Goal: Task Accomplishment & Management: Manage account settings

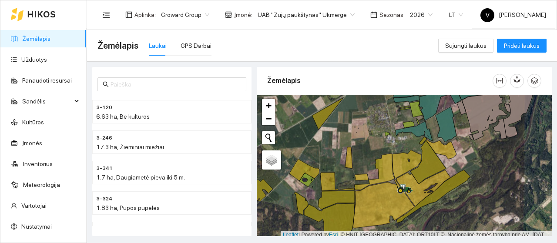
scroll to position [3, 0]
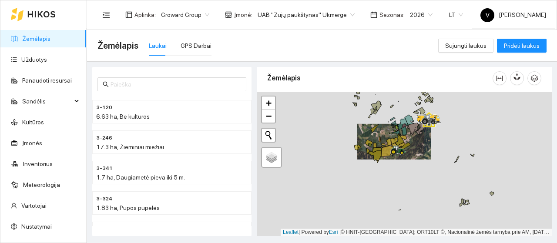
drag, startPoint x: 325, startPoint y: 167, endPoint x: 352, endPoint y: 116, distance: 57.6
click at [352, 116] on div at bounding box center [404, 164] width 295 height 144
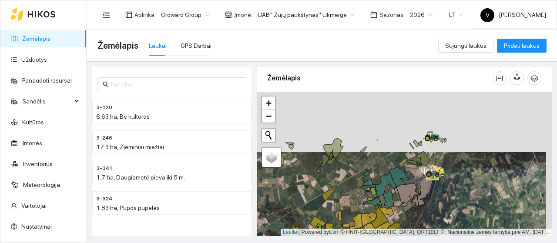
drag, startPoint x: 421, startPoint y: 154, endPoint x: 417, endPoint y: 205, distance: 51.1
click at [417, 205] on icon at bounding box center [415, 202] width 7 height 10
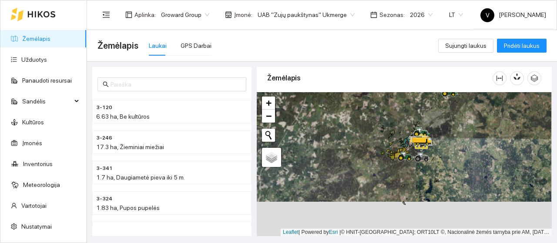
drag, startPoint x: 381, startPoint y: 181, endPoint x: 381, endPoint y: 156, distance: 25.7
click at [381, 156] on div at bounding box center [404, 164] width 295 height 144
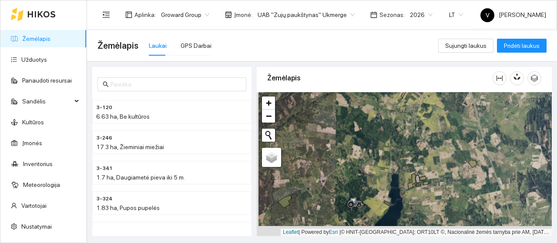
drag, startPoint x: 369, startPoint y: 180, endPoint x: 403, endPoint y: 66, distance: 119.3
click at [403, 66] on div "3-120 6.63 ha, Be kultūros 3-246 17.3 ha, Žieminiai miežiai 3-341 1.7 ha, Daugi…" at bounding box center [319, 149] width 470 height 174
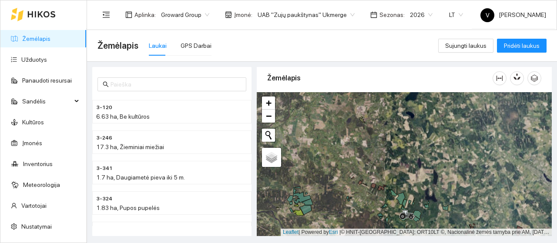
drag, startPoint x: 410, startPoint y: 177, endPoint x: 409, endPoint y: 141, distance: 36.1
click at [409, 141] on div at bounding box center [404, 164] width 295 height 144
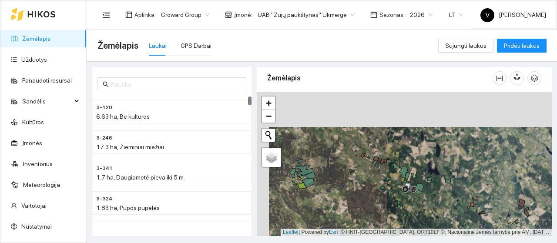
drag, startPoint x: 404, startPoint y: 198, endPoint x: 402, endPoint y: 203, distance: 4.5
click at [403, 205] on div at bounding box center [404, 164] width 295 height 144
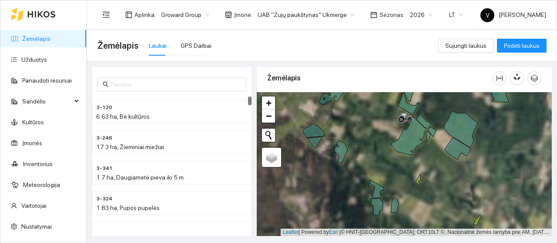
drag, startPoint x: 420, startPoint y: 147, endPoint x: 423, endPoint y: 200, distance: 54.0
click at [423, 200] on div at bounding box center [404, 164] width 295 height 144
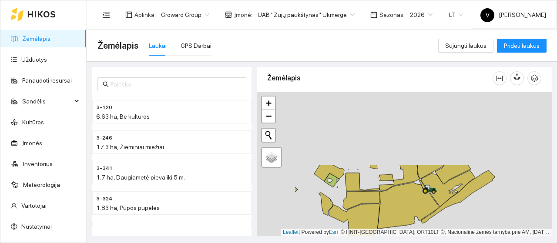
drag, startPoint x: 390, startPoint y: 147, endPoint x: 462, endPoint y: 241, distance: 117.9
click at [462, 241] on main "Žemėlapis Laukai GPS Darbai Sujungti laukus Pridėti laukus 3-120 6.63 ha, Be ku…" at bounding box center [322, 136] width 470 height 213
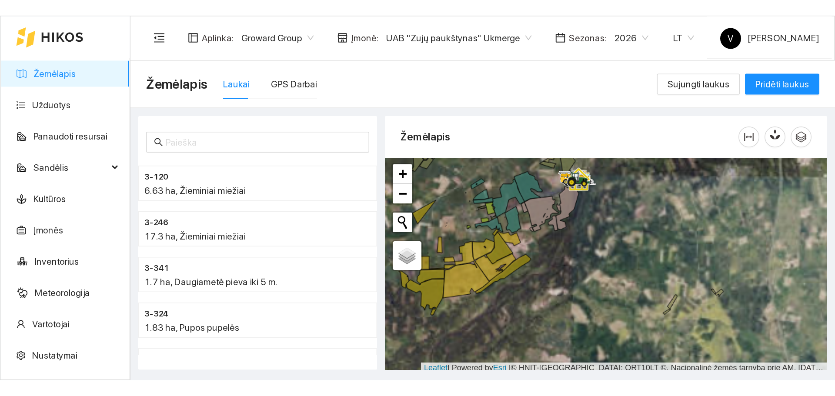
scroll to position [3, 0]
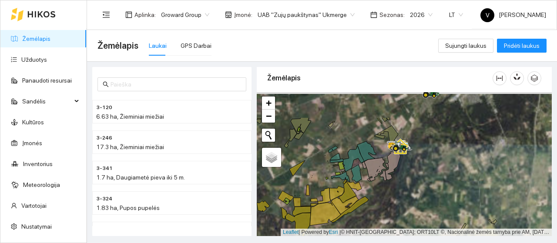
drag, startPoint x: 394, startPoint y: 161, endPoint x: 399, endPoint y: 176, distance: 15.7
click at [399, 176] on div at bounding box center [404, 164] width 295 height 144
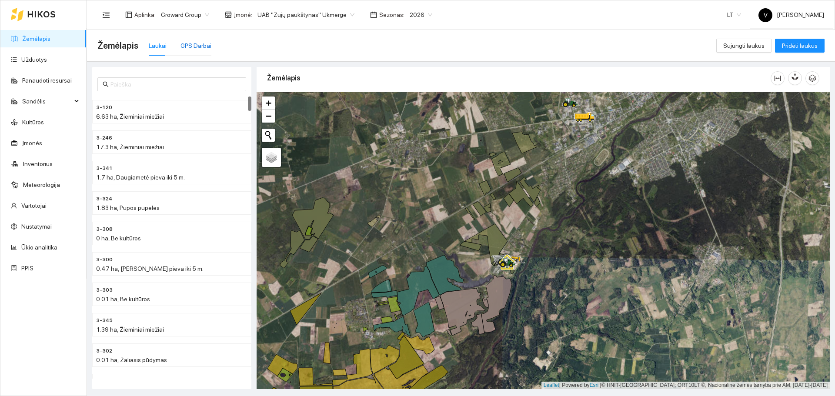
click at [181, 44] on div "GPS Darbai" at bounding box center [195, 46] width 31 height 10
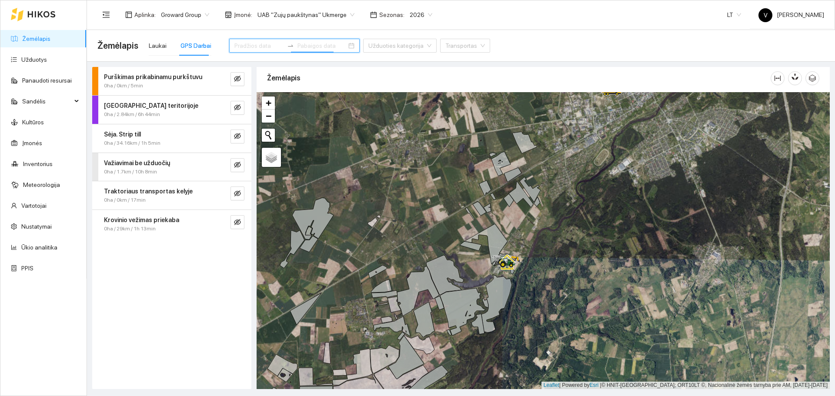
click at [297, 43] on input at bounding box center [321, 46] width 49 height 10
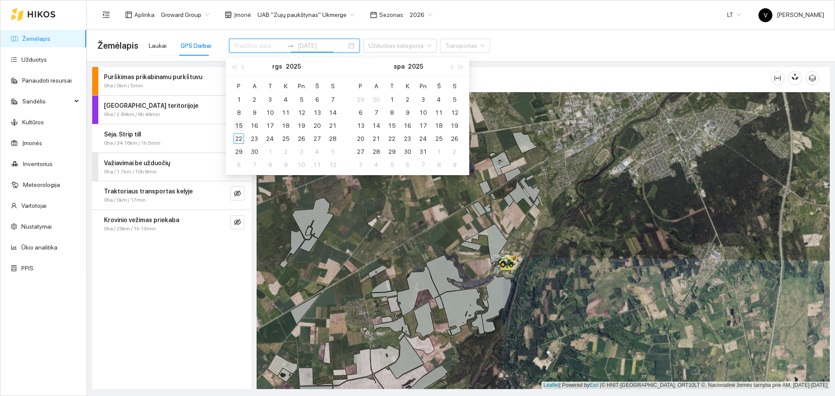
type input "[DATE]"
click at [239, 127] on div "15" at bounding box center [238, 125] width 10 height 10
click at [331, 127] on table "P A T K Pn Š S 1 2 3 4 5 6 7 8 9 10 11 12 13 14 15 16 17 18 19 20 21 22 23 24 2…" at bounding box center [286, 125] width 110 height 92
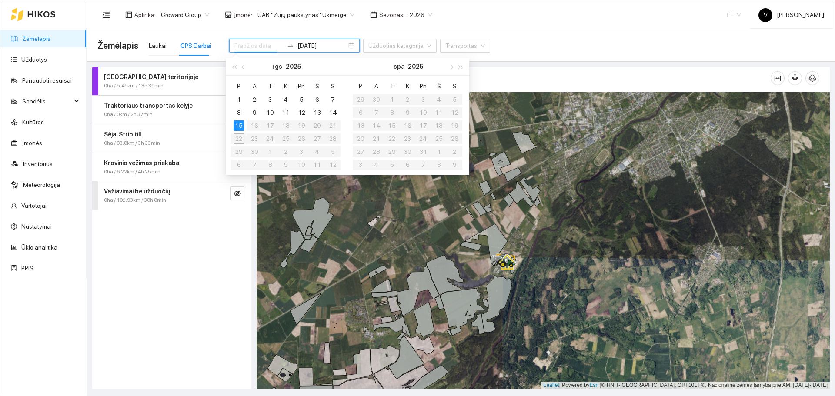
click at [332, 125] on table "P A T K Pn Š S 1 2 3 4 5 6 7 8 9 10 11 12 13 14 15 16 17 18 19 20 21 22 23 24 2…" at bounding box center [286, 125] width 110 height 92
type input "[DATE]"
click at [239, 126] on div "15" at bounding box center [238, 125] width 10 height 10
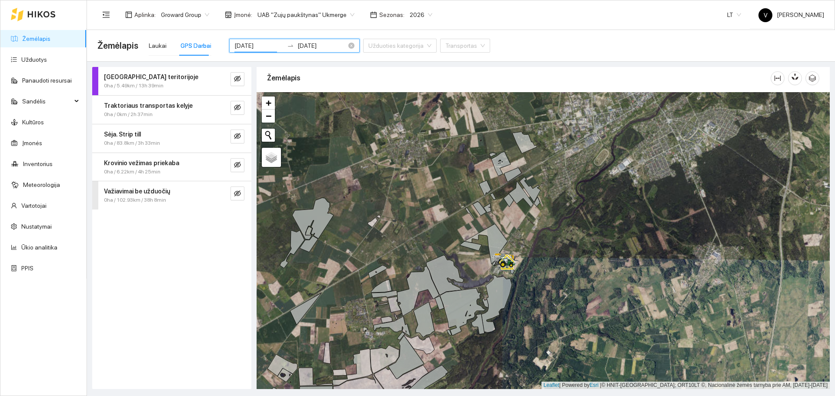
click at [303, 46] on input "[DATE]" at bounding box center [321, 46] width 49 height 10
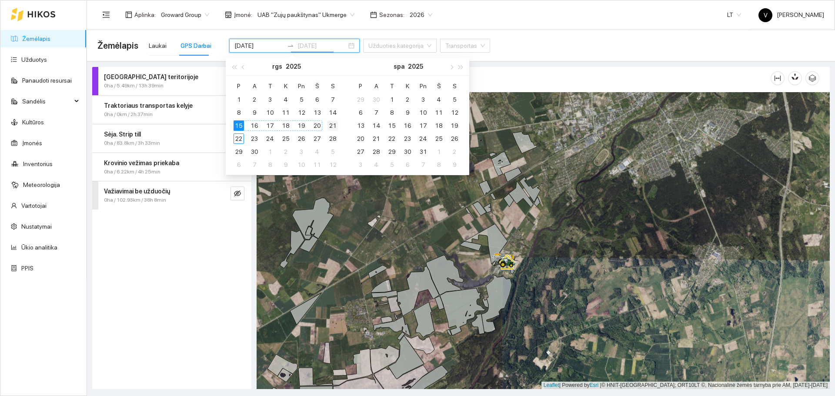
type input "[DATE]"
click at [330, 127] on div "21" at bounding box center [332, 125] width 10 height 10
click at [220, 243] on div "Darbas teritorijoje 0ha / 5.49km / 13h 39min Traktoriaus transportas kelyje 0ha…" at bounding box center [171, 228] width 159 height 322
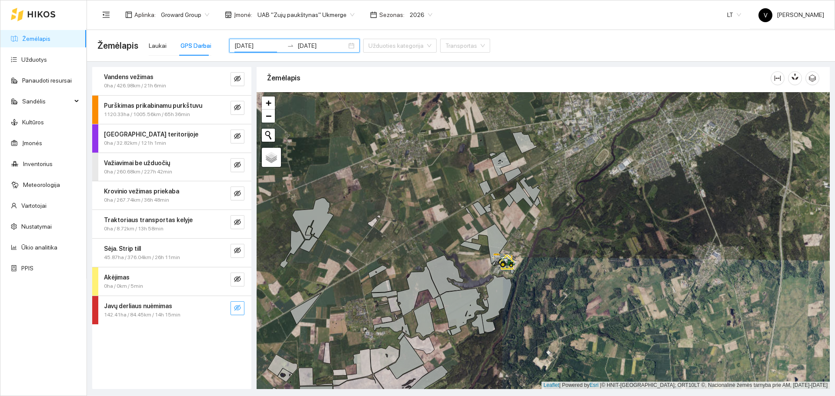
click at [239, 243] on icon "eye-invisible" at bounding box center [237, 308] width 7 height 6
click at [239, 243] on icon "eye" at bounding box center [237, 307] width 7 height 5
click at [239, 243] on icon "eye-invisible" at bounding box center [237, 250] width 7 height 7
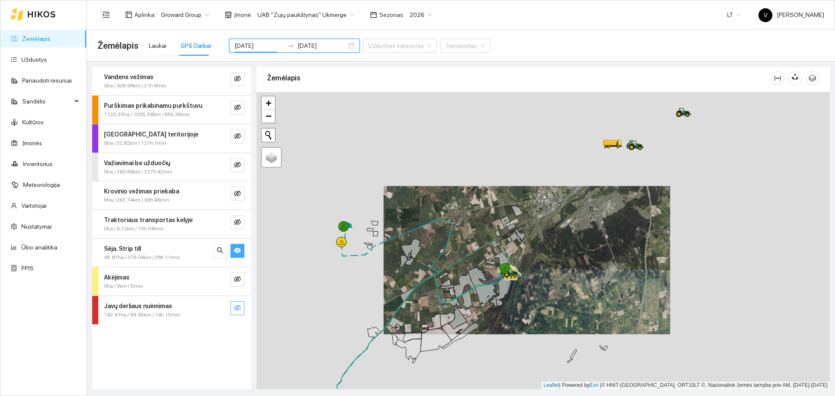
drag, startPoint x: 335, startPoint y: 258, endPoint x: 440, endPoint y: 267, distance: 105.6
click at [443, 243] on div at bounding box center [543, 240] width 573 height 297
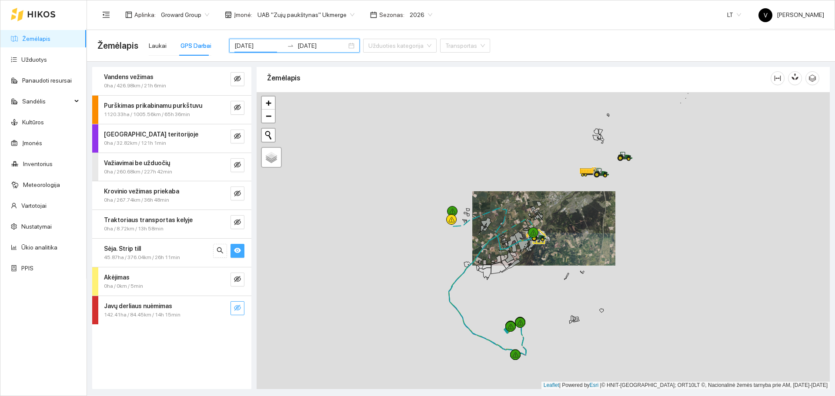
drag, startPoint x: 562, startPoint y: 337, endPoint x: 531, endPoint y: 218, distance: 122.7
click at [532, 219] on div at bounding box center [543, 240] width 573 height 297
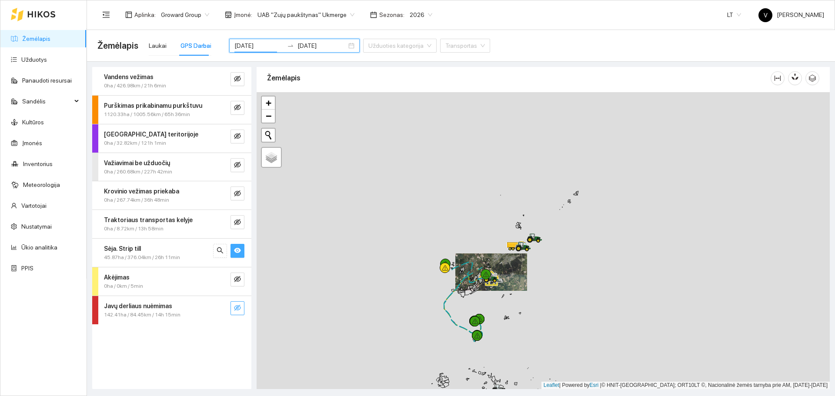
drag, startPoint x: 547, startPoint y: 300, endPoint x: 542, endPoint y: 317, distance: 17.2
click at [542, 243] on div at bounding box center [543, 240] width 573 height 297
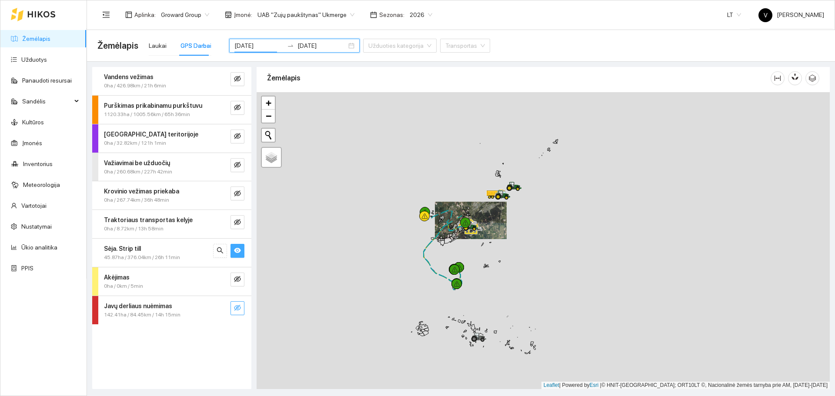
drag, startPoint x: 544, startPoint y: 325, endPoint x: 524, endPoint y: 267, distance: 61.3
click at [524, 243] on div at bounding box center [543, 240] width 573 height 297
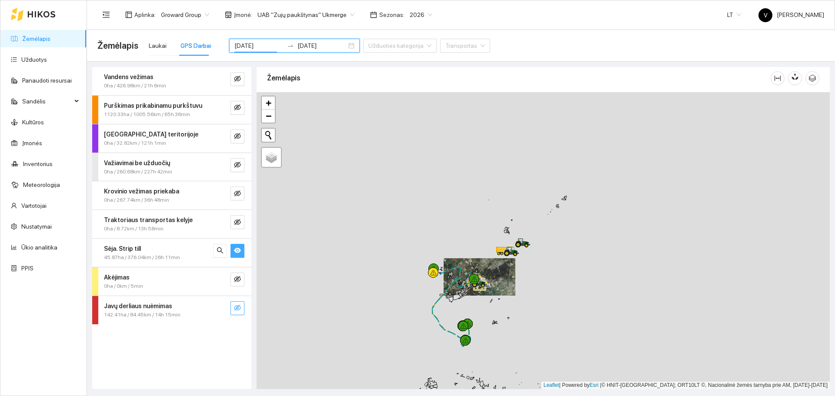
drag, startPoint x: 517, startPoint y: 202, endPoint x: 508, endPoint y: 263, distance: 61.6
click at [508, 243] on div at bounding box center [506, 256] width 5 height 22
click at [237, 243] on icon "eye" at bounding box center [237, 250] width 7 height 5
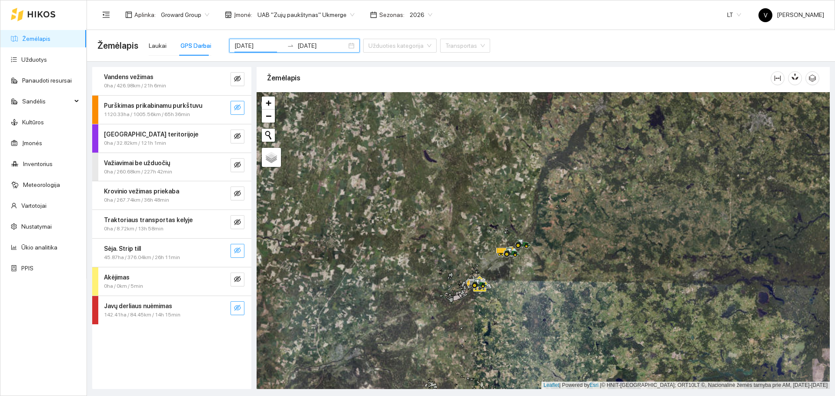
click at [238, 107] on icon "eye-invisible" at bounding box center [237, 107] width 7 height 6
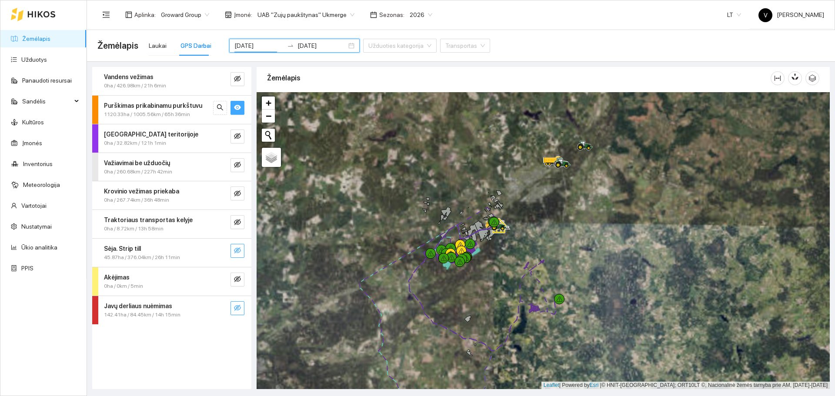
drag, startPoint x: 473, startPoint y: 300, endPoint x: 489, endPoint y: 324, distance: 29.2
click at [489, 243] on div at bounding box center [543, 240] width 573 height 297
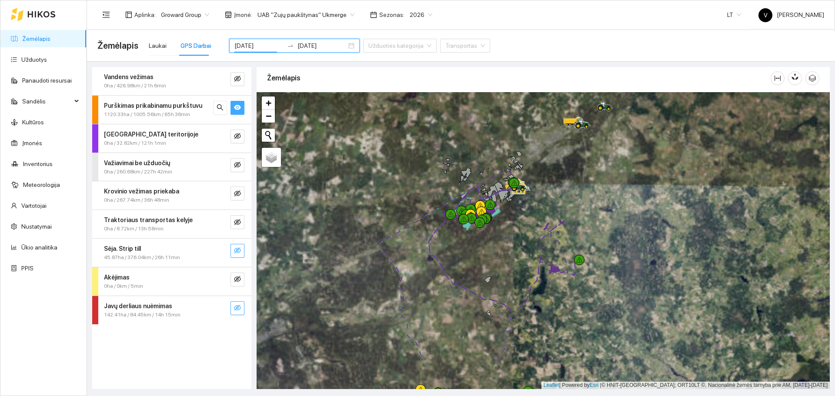
drag, startPoint x: 496, startPoint y: 334, endPoint x: 504, endPoint y: 276, distance: 58.5
click at [504, 243] on div at bounding box center [543, 240] width 573 height 297
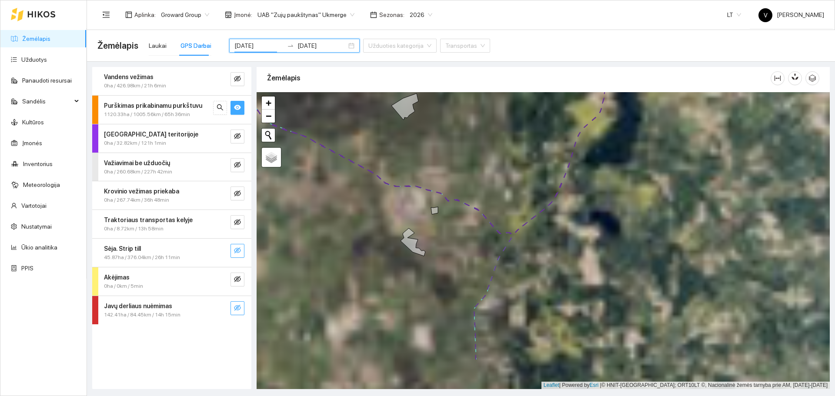
drag, startPoint x: 495, startPoint y: 350, endPoint x: 524, endPoint y: 228, distance: 125.3
click at [523, 214] on div at bounding box center [543, 240] width 573 height 297
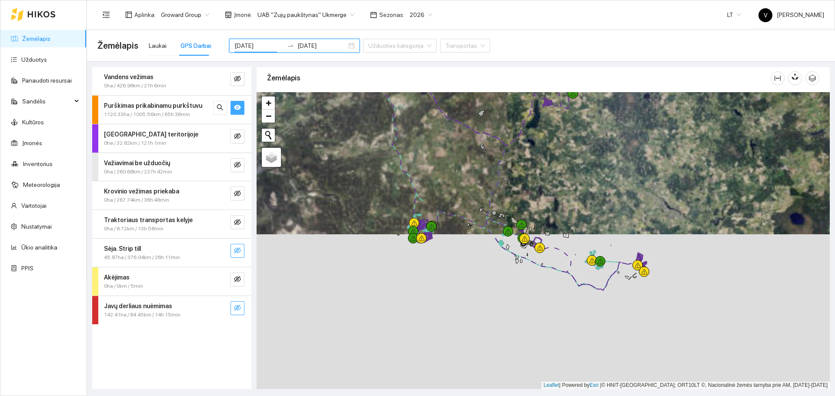
drag, startPoint x: 553, startPoint y: 241, endPoint x: 540, endPoint y: 240, distance: 13.2
click at [548, 227] on div at bounding box center [543, 240] width 573 height 297
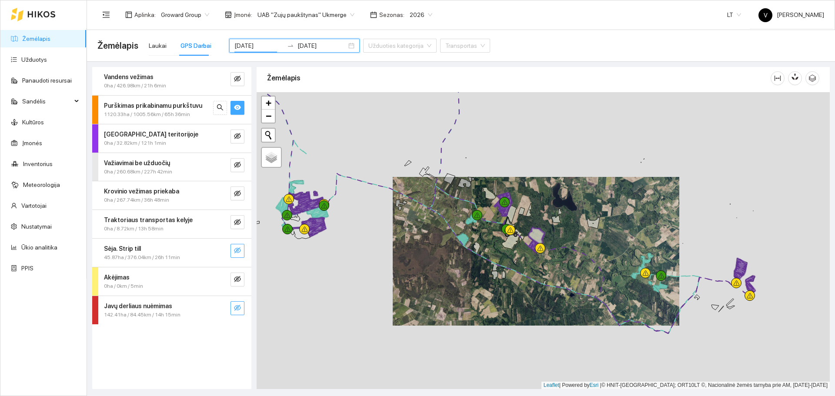
drag, startPoint x: 582, startPoint y: 278, endPoint x: 504, endPoint y: 261, distance: 80.5
click at [504, 243] on div at bounding box center [543, 240] width 573 height 297
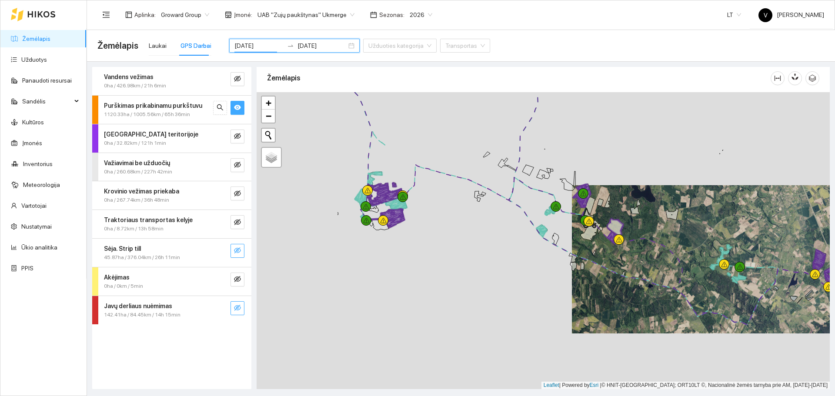
drag, startPoint x: 469, startPoint y: 274, endPoint x: 620, endPoint y: 271, distance: 151.3
click at [556, 243] on div at bounding box center [543, 240] width 573 height 297
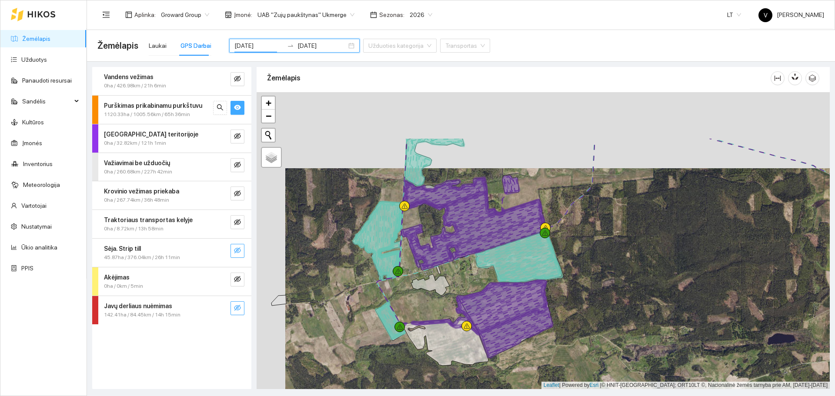
drag, startPoint x: 447, startPoint y: 202, endPoint x: 475, endPoint y: 279, distance: 82.1
click at [475, 243] on div at bounding box center [543, 240] width 573 height 297
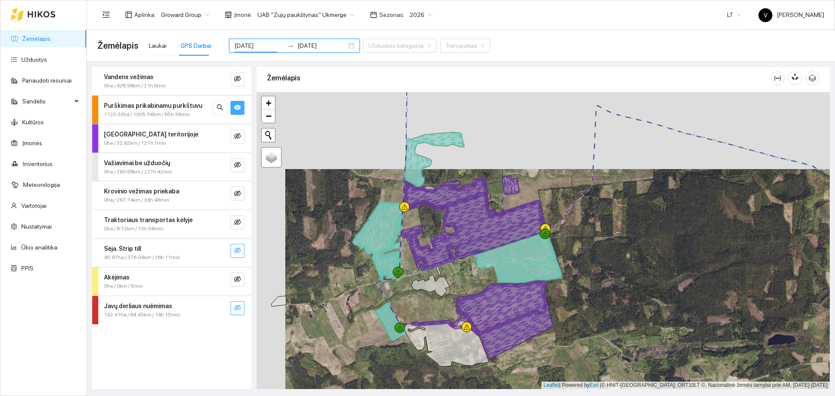
click at [478, 230] on icon at bounding box center [474, 234] width 140 height 67
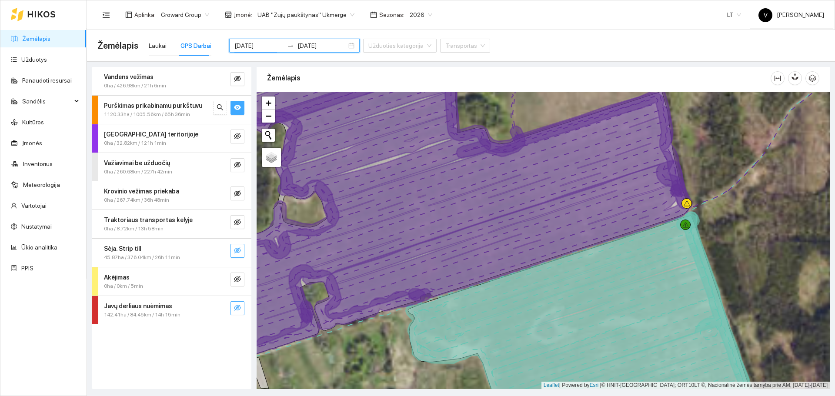
click at [556, 212] on icon at bounding box center [508, 240] width 367 height 158
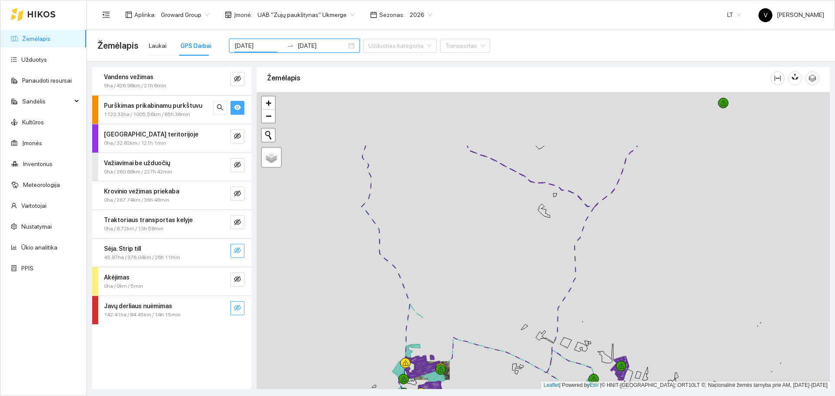
drag, startPoint x: 551, startPoint y: 297, endPoint x: 501, endPoint y: 321, distance: 56.0
click at [527, 243] on div at bounding box center [543, 240] width 573 height 297
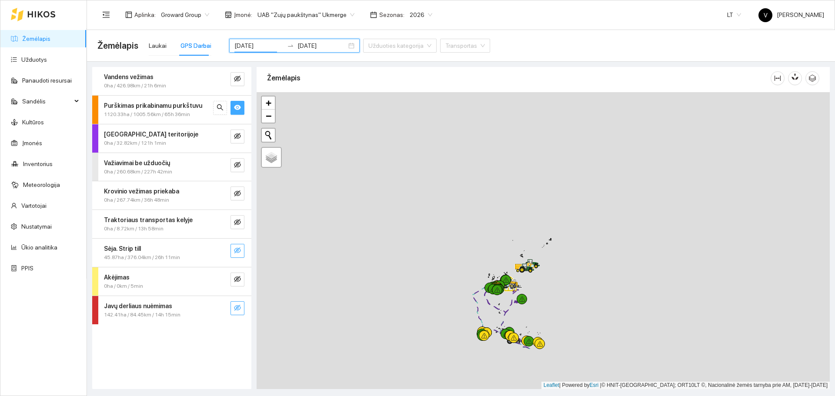
drag, startPoint x: 453, startPoint y: 216, endPoint x: 484, endPoint y: 277, distance: 69.2
click at [484, 243] on div at bounding box center [543, 240] width 573 height 297
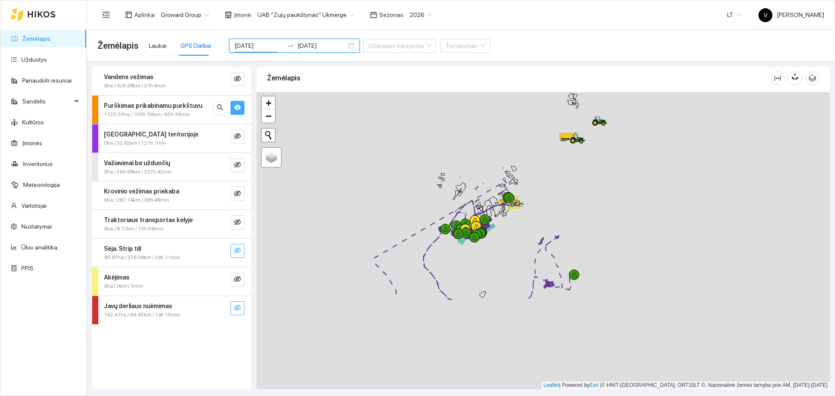
drag, startPoint x: 446, startPoint y: 218, endPoint x: 470, endPoint y: 167, distance: 56.8
click at [470, 167] on div at bounding box center [543, 240] width 573 height 297
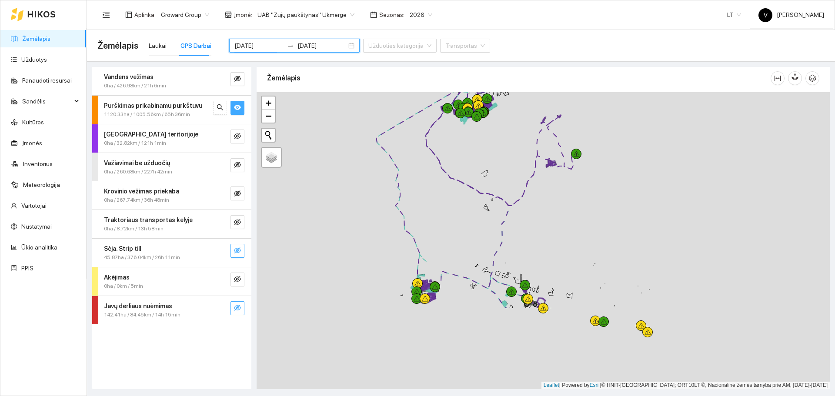
drag, startPoint x: 459, startPoint y: 279, endPoint x: 460, endPoint y: 227, distance: 51.3
click at [460, 227] on div at bounding box center [543, 240] width 573 height 297
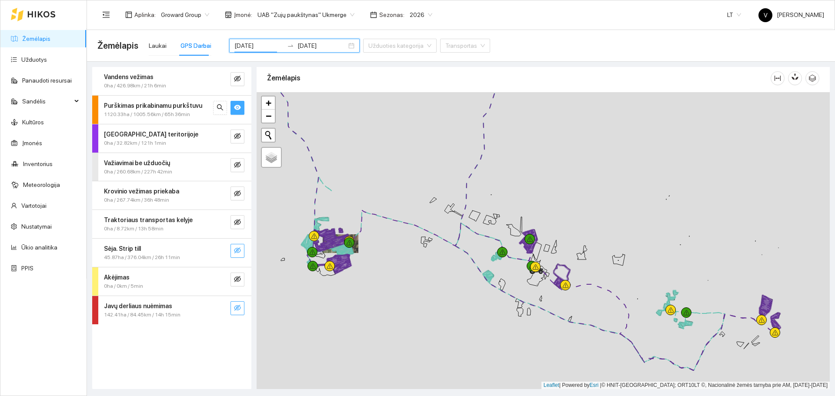
drag, startPoint x: 401, startPoint y: 261, endPoint x: 455, endPoint y: 272, distance: 54.5
click at [455, 243] on div at bounding box center [543, 240] width 573 height 297
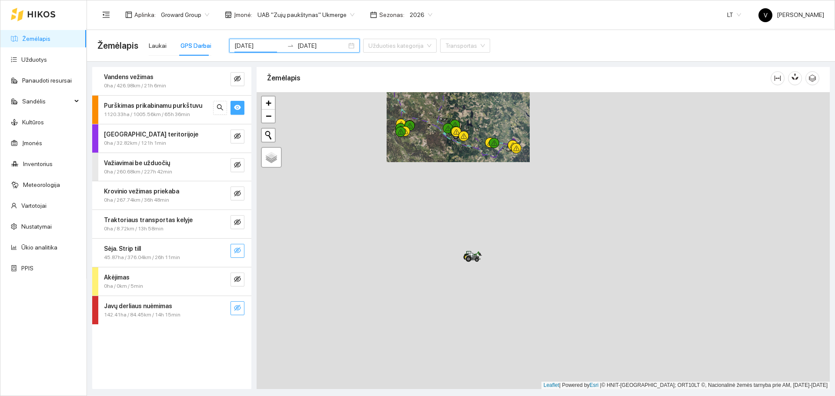
drag, startPoint x: 469, startPoint y: 253, endPoint x: 472, endPoint y: 205, distance: 48.3
click at [474, 194] on div at bounding box center [543, 240] width 573 height 297
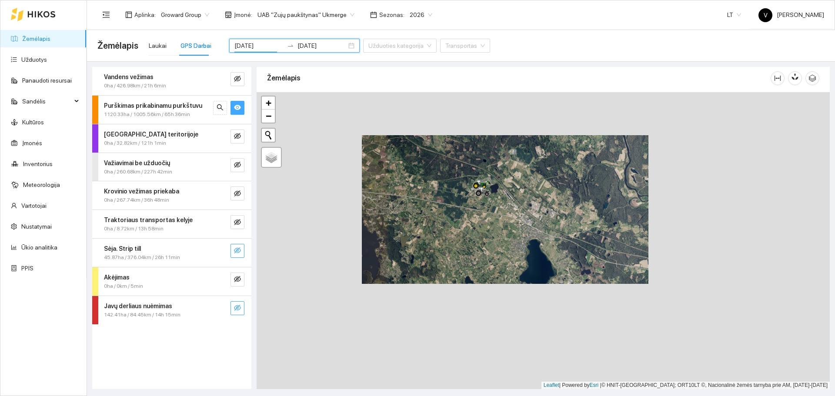
drag, startPoint x: 446, startPoint y: 166, endPoint x: 463, endPoint y: 213, distance: 49.7
click at [463, 213] on div at bounding box center [543, 240] width 573 height 297
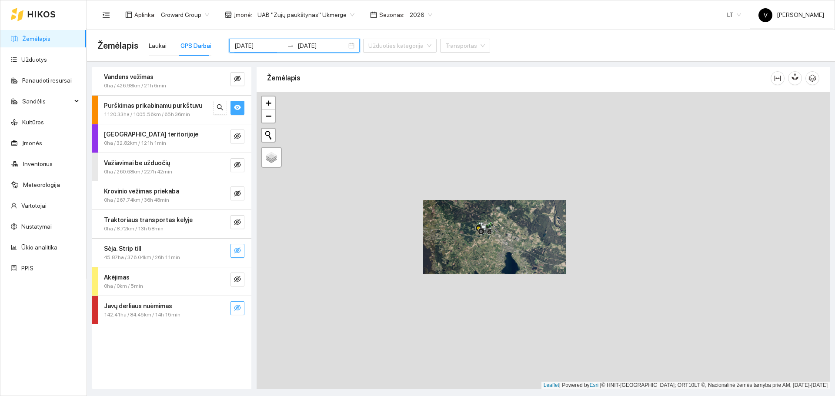
drag, startPoint x: 453, startPoint y: 207, endPoint x: 469, endPoint y: 251, distance: 46.8
click at [469, 243] on div at bounding box center [543, 240] width 573 height 297
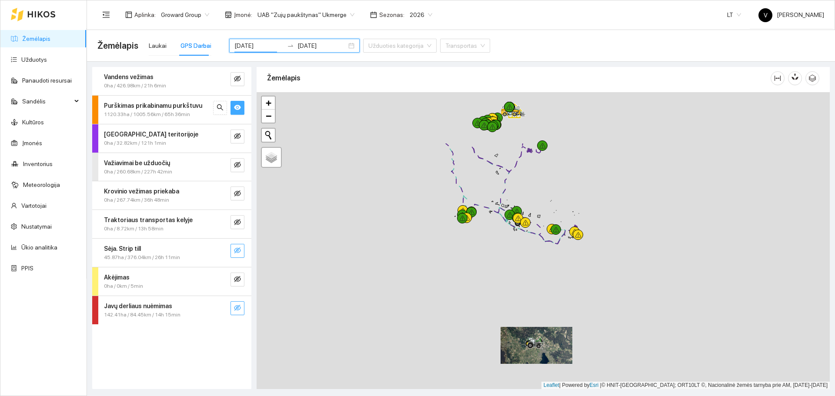
drag, startPoint x: 460, startPoint y: 258, endPoint x: 497, endPoint y: 325, distance: 76.7
click at [497, 243] on div at bounding box center [543, 240] width 573 height 297
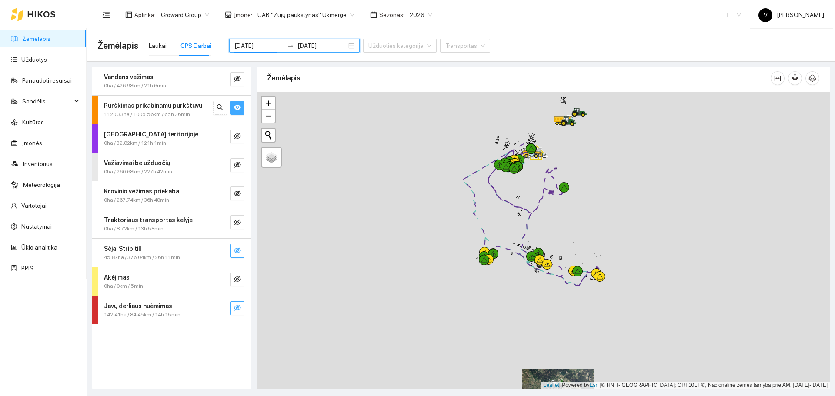
drag, startPoint x: 494, startPoint y: 267, endPoint x: 513, endPoint y: 352, distance: 87.2
click at [513, 243] on div at bounding box center [543, 240] width 573 height 297
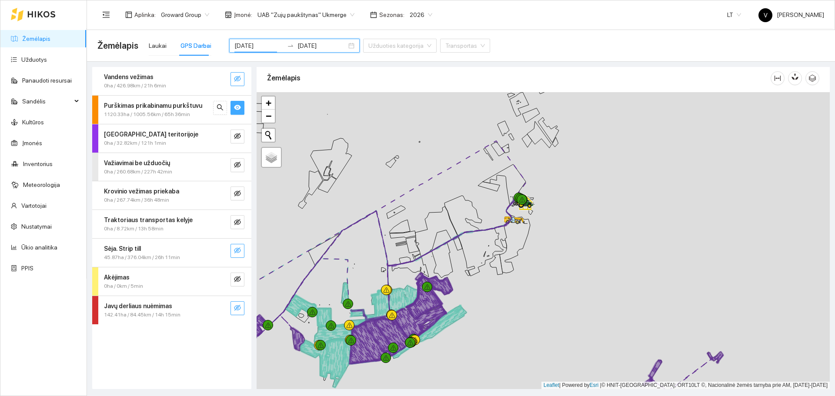
click at [238, 82] on icon "eye-invisible" at bounding box center [237, 78] width 7 height 7
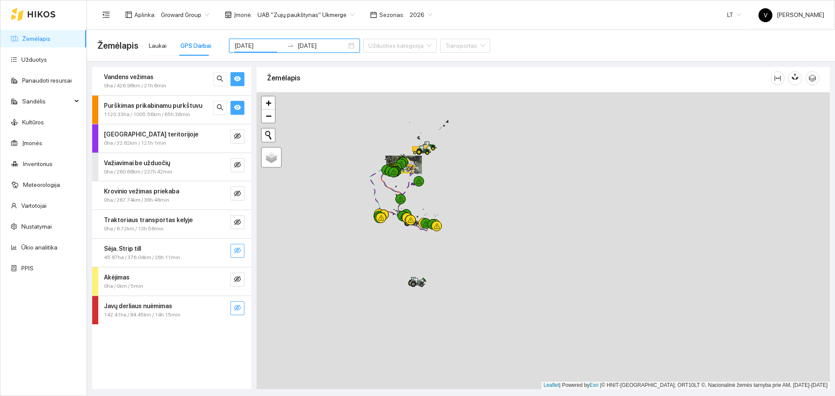
drag, startPoint x: 446, startPoint y: 270, endPoint x: 444, endPoint y: 253, distance: 17.0
click at [444, 243] on div at bounding box center [543, 240] width 573 height 297
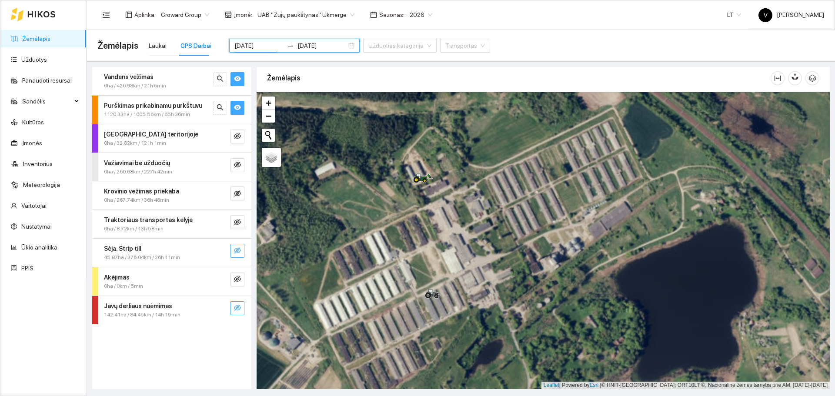
drag, startPoint x: 447, startPoint y: 259, endPoint x: 434, endPoint y: 180, distance: 80.2
click at [434, 180] on div at bounding box center [543, 240] width 573 height 297
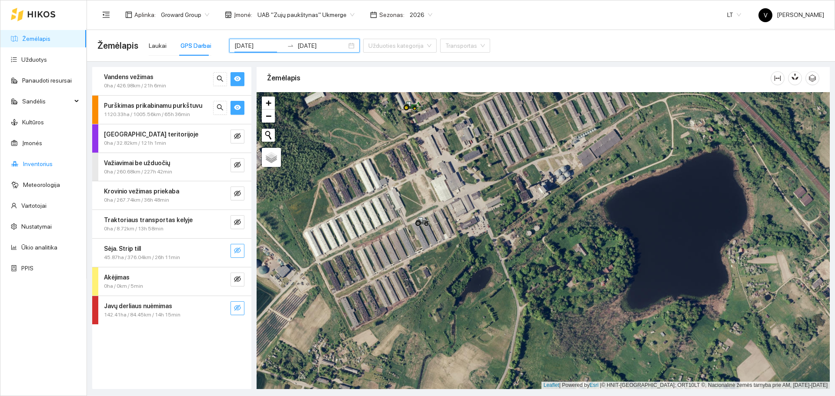
click at [41, 167] on link "Inventorius" at bounding box center [38, 163] width 30 height 7
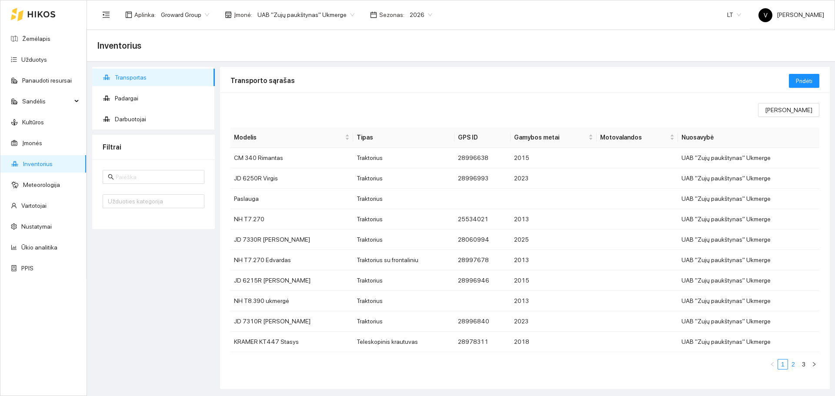
click at [556, 243] on link "2" at bounding box center [793, 365] width 10 height 10
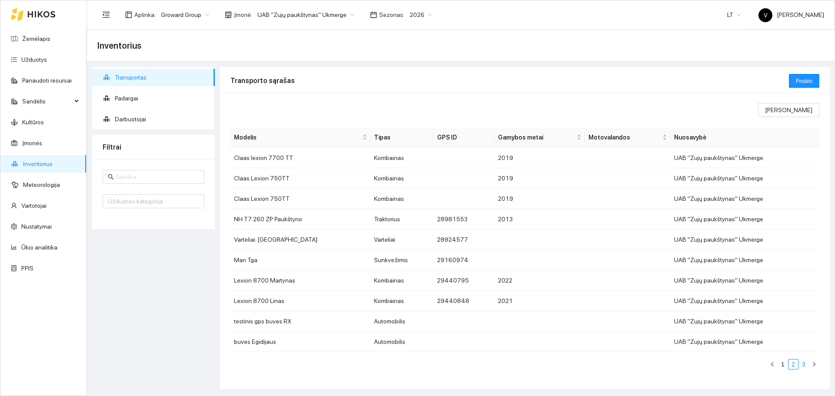
click at [556, 243] on link "3" at bounding box center [804, 365] width 10 height 10
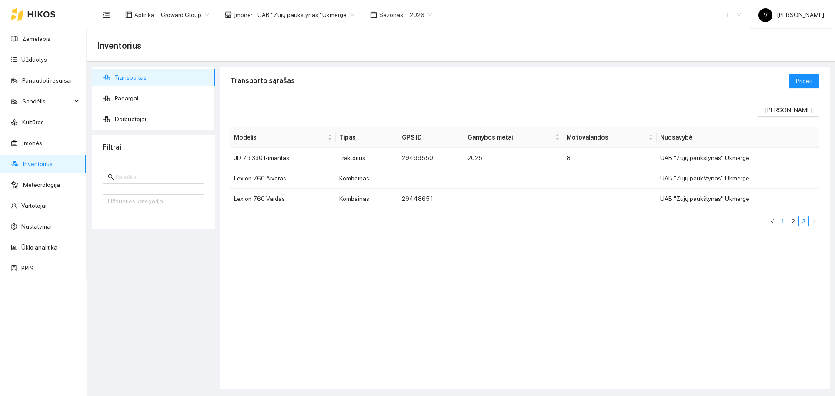
click at [556, 224] on link "1" at bounding box center [783, 222] width 10 height 10
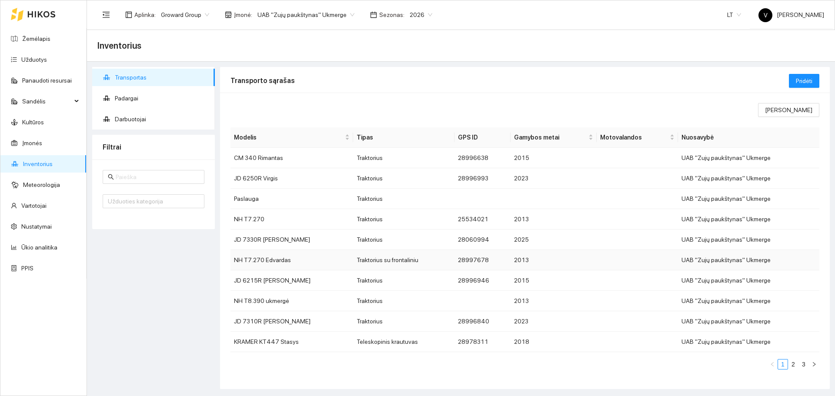
click at [283, 243] on td "NH T7.270 Edvardas" at bounding box center [291, 260] width 123 height 20
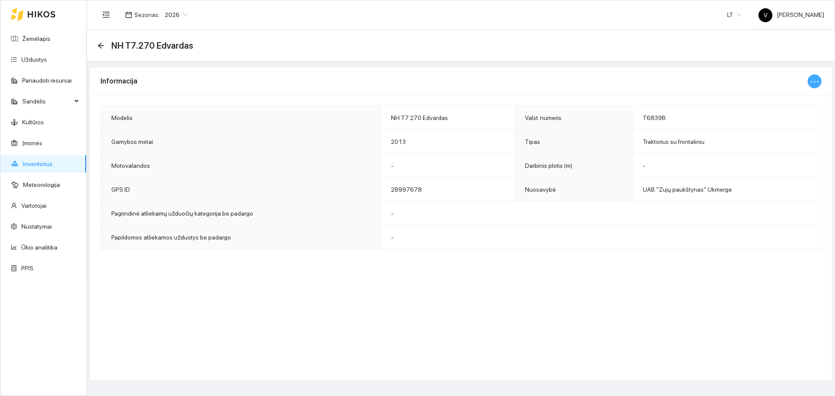
click at [556, 82] on icon "ellipsis" at bounding box center [814, 82] width 10 height 10
click at [556, 99] on span "Keisti informaciją" at bounding box center [796, 99] width 45 height 10
type input "NH T7.270 Edvardas"
type input "T6839B"
type input "2013"
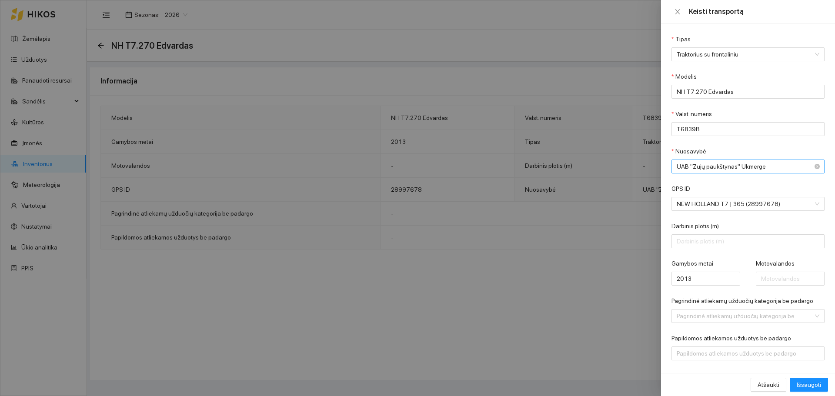
click at [556, 166] on span "UAB "Zujų paukštynas" Ukmerge" at bounding box center [742, 166] width 130 height 13
drag, startPoint x: 743, startPoint y: 92, endPoint x: 706, endPoint y: 93, distance: 36.5
click at [556, 93] on input "NH T7.270 Edvardas" at bounding box center [747, 92] width 153 height 14
click at [556, 167] on span "UAB "Zujų paukštynas" Ukmerge" at bounding box center [742, 166] width 130 height 13
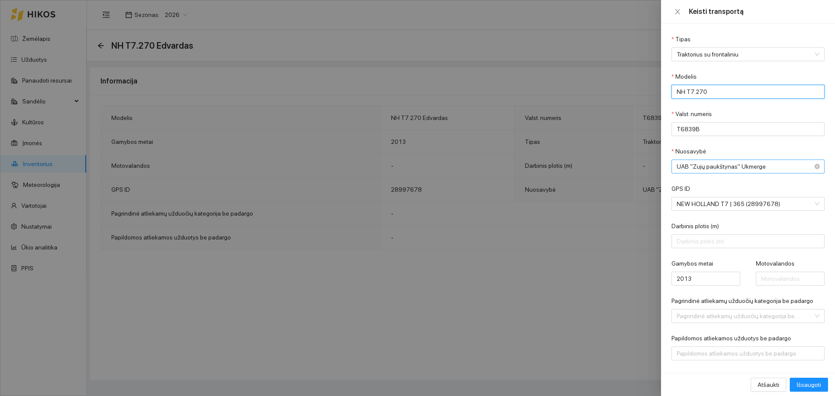
type input "NH T7.270"
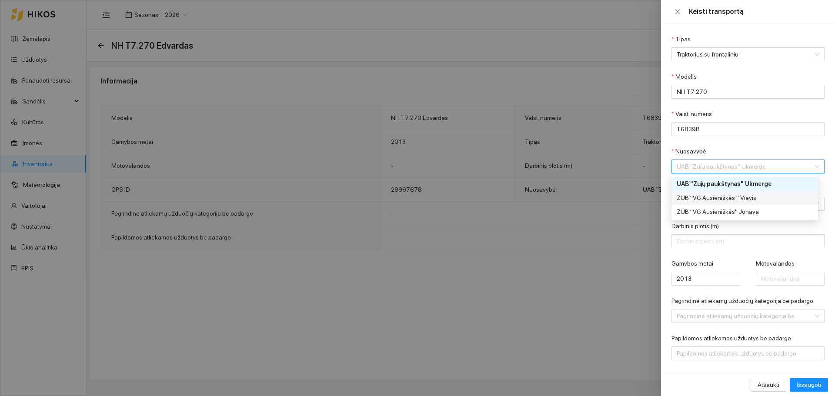
click at [556, 196] on div "ŽŪB "VG Ausieniškės " Vievis" at bounding box center [742, 198] width 130 height 10
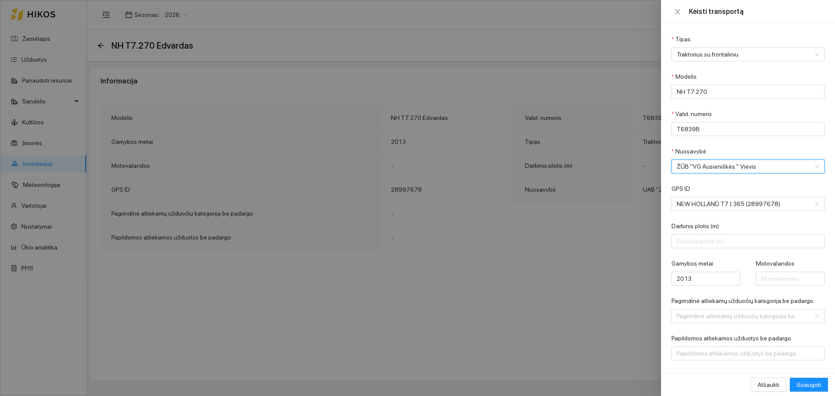
click at [556, 243] on div "Atšaukti Išsaugoti" at bounding box center [748, 384] width 174 height 23
click at [556, 243] on span "Išsaugoti" at bounding box center [809, 385] width 24 height 10
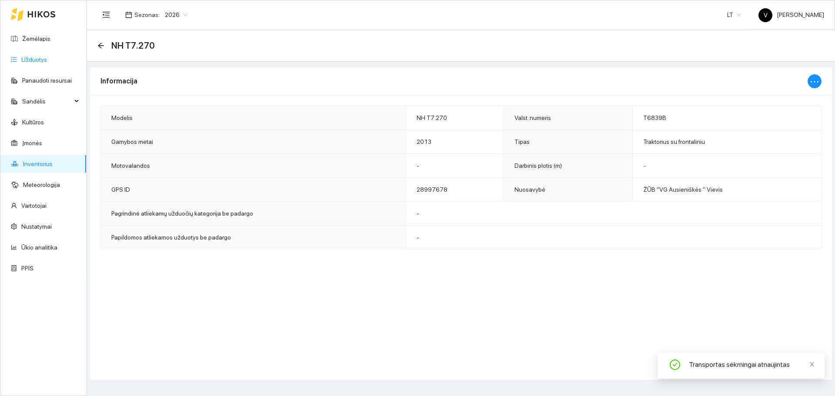
click at [25, 62] on link "Užduotys" at bounding box center [34, 59] width 26 height 7
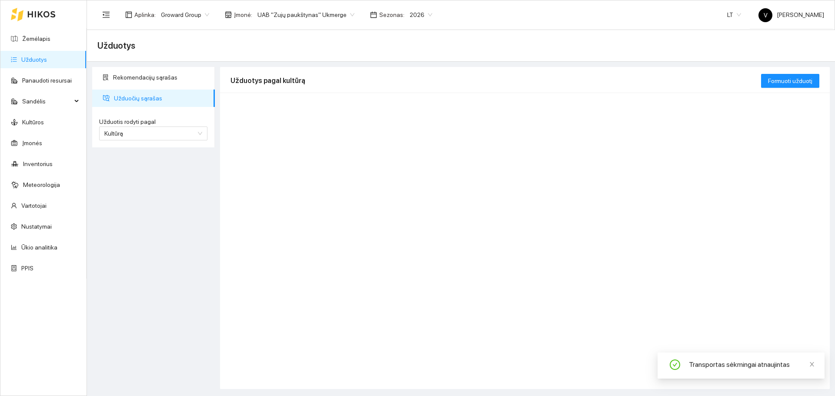
click at [29, 28] on div at bounding box center [33, 14] width 45 height 28
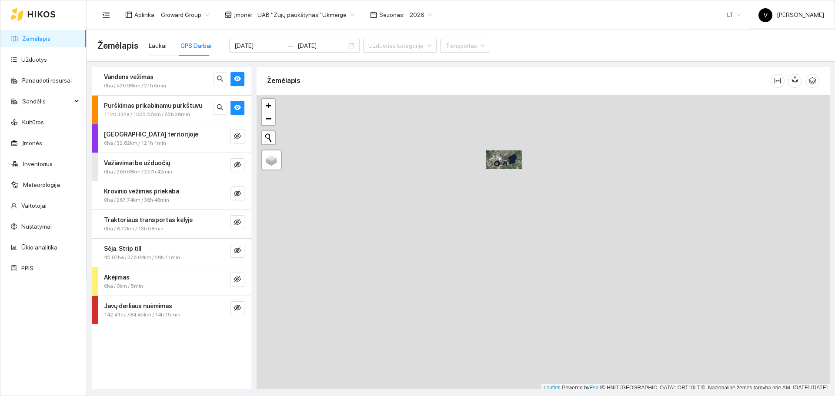
scroll to position [3, 0]
drag, startPoint x: 517, startPoint y: 182, endPoint x: 522, endPoint y: 257, distance: 75.8
click at [522, 243] on div at bounding box center [543, 240] width 573 height 297
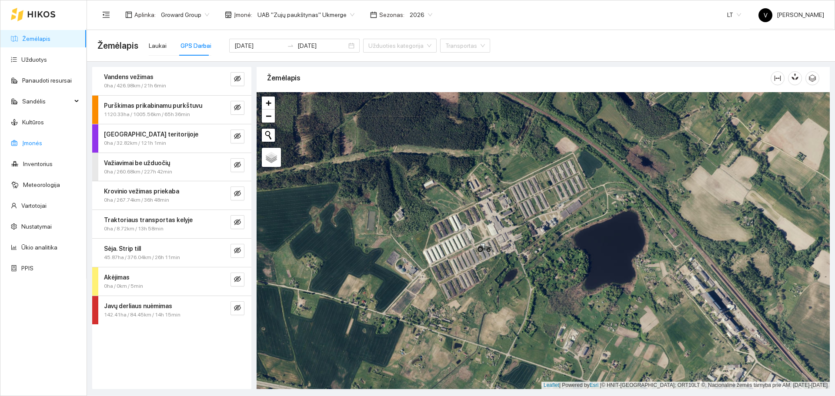
click at [35, 143] on link "Įmonės" at bounding box center [32, 143] width 20 height 7
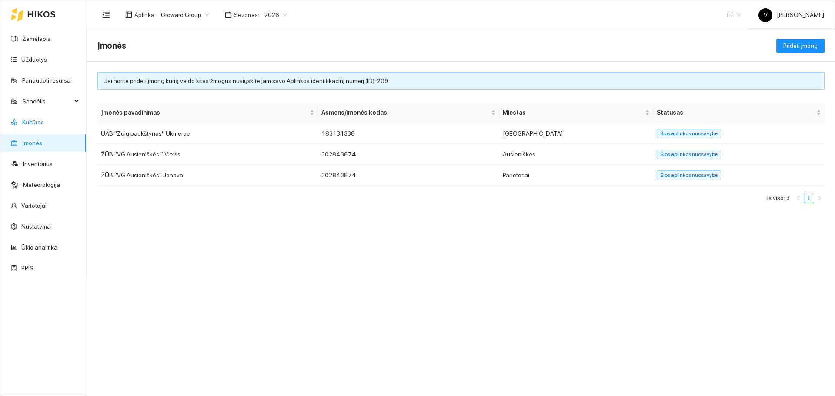
click at [35, 123] on link "Kultūros" at bounding box center [33, 122] width 22 height 7
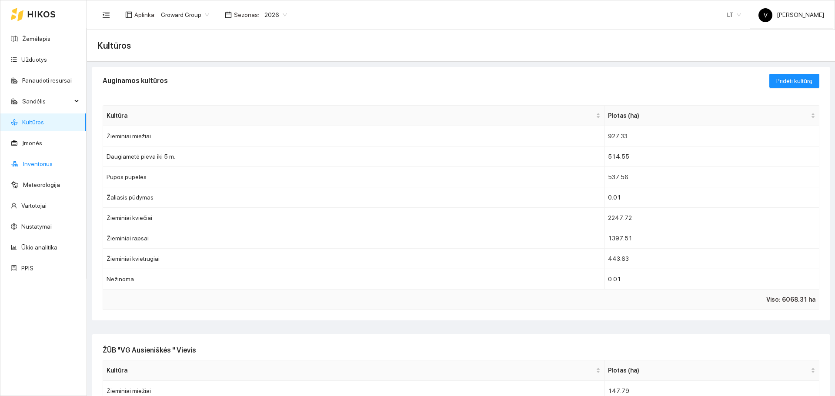
click at [47, 162] on link "Inventorius" at bounding box center [38, 163] width 30 height 7
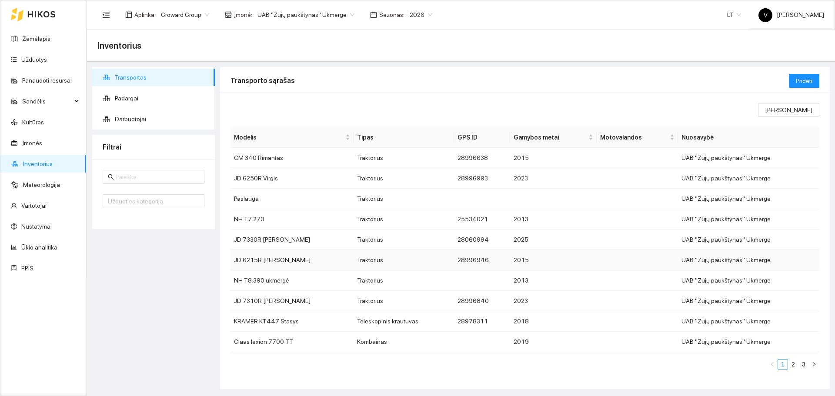
click at [280, 243] on td "JD 6215R [PERSON_NAME]" at bounding box center [291, 260] width 123 height 20
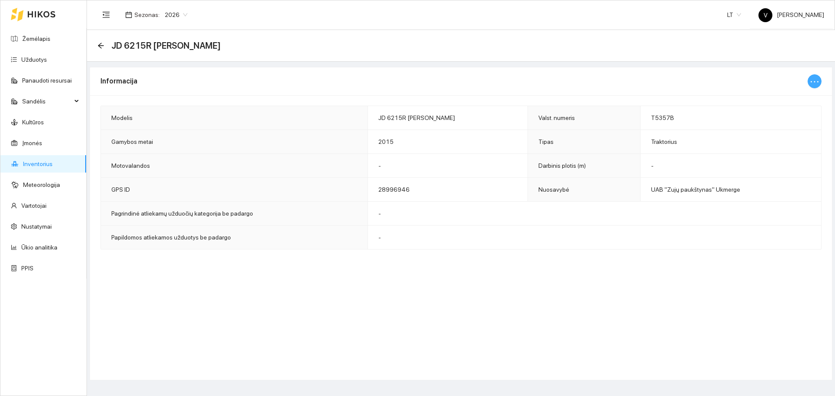
click at [556, 80] on icon "ellipsis" at bounding box center [814, 82] width 10 height 10
click at [556, 96] on span "Keisti informaciją" at bounding box center [796, 99] width 45 height 10
type input "JD 6215R [PERSON_NAME]"
type input "T5357B"
type input "2015"
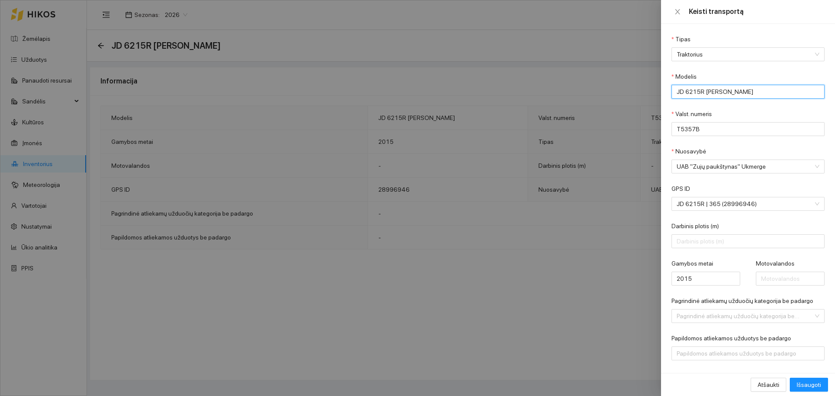
drag, startPoint x: 762, startPoint y: 94, endPoint x: 705, endPoint y: 94, distance: 57.0
click at [556, 94] on input "JD 6215R [PERSON_NAME]" at bounding box center [747, 92] width 153 height 14
click at [556, 168] on span "UAB "Zujų paukštynas" Ukmerge" at bounding box center [742, 166] width 130 height 13
type input "JD 6215R VP"
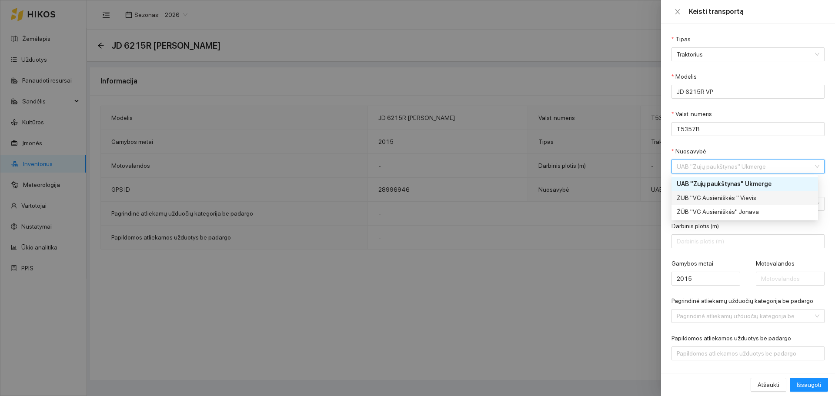
click at [556, 201] on div "ŽŪB "VG Ausieniškės " Vievis" at bounding box center [742, 198] width 130 height 10
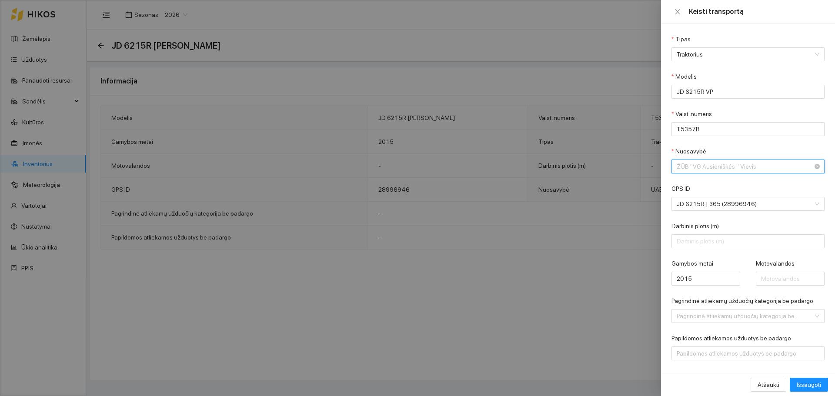
click at [556, 163] on span "ŽŪB "VG Ausieniškės " Vievis" at bounding box center [742, 166] width 130 height 13
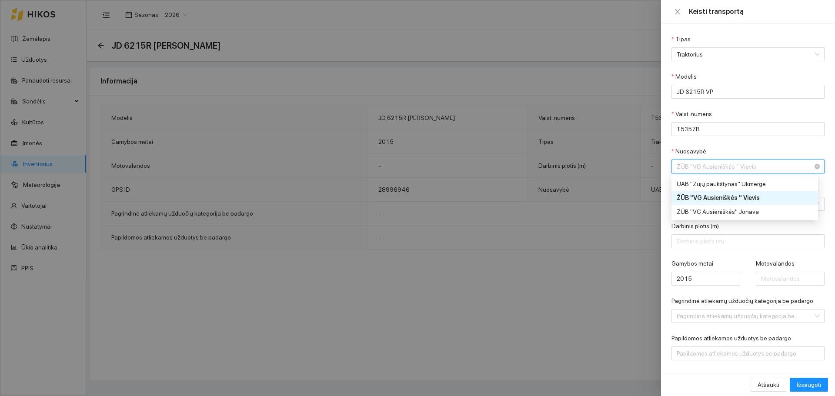
click at [556, 163] on span "ŽŪB "VG Ausieniškės " Vievis" at bounding box center [742, 166] width 130 height 13
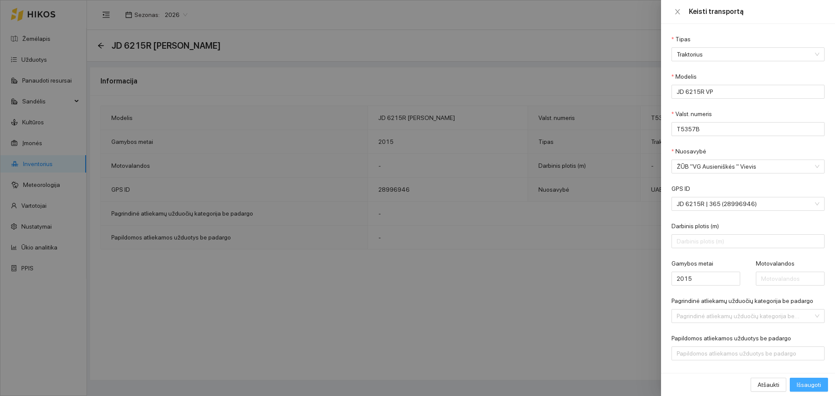
click at [556, 243] on span "Išsaugoti" at bounding box center [809, 385] width 24 height 10
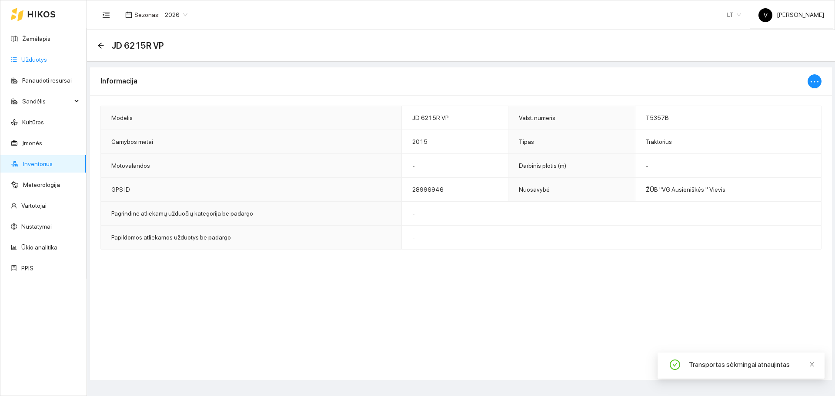
click at [33, 60] on link "Užduotys" at bounding box center [34, 59] width 26 height 7
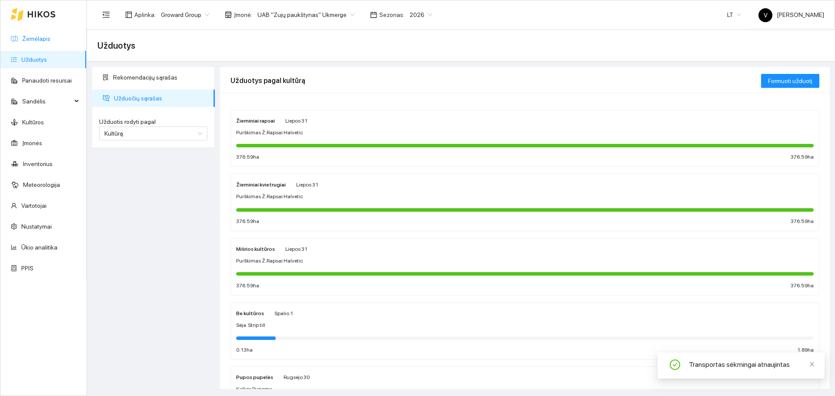
click at [32, 40] on link "Žemėlapis" at bounding box center [36, 38] width 28 height 7
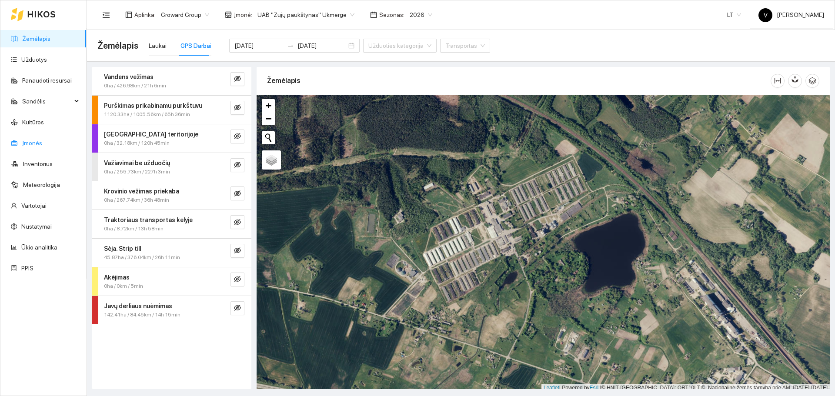
click at [29, 142] on link "Įmonės" at bounding box center [32, 143] width 20 height 7
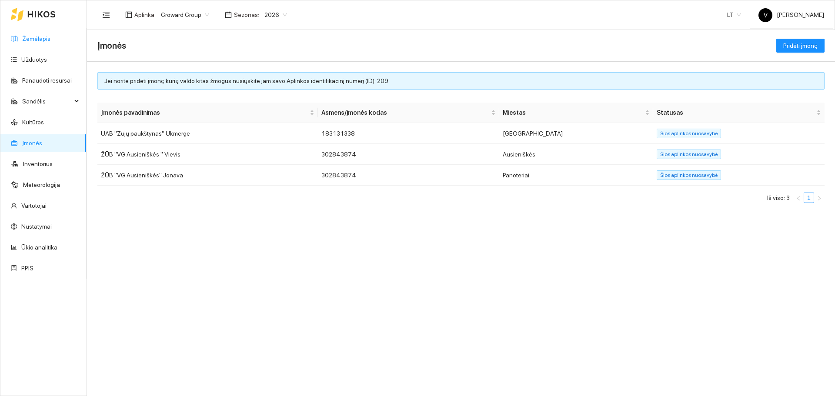
click at [33, 42] on link "Žemėlapis" at bounding box center [36, 38] width 28 height 7
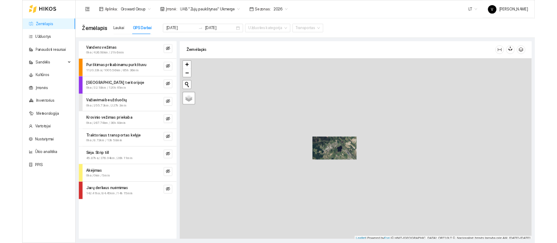
scroll to position [3, 0]
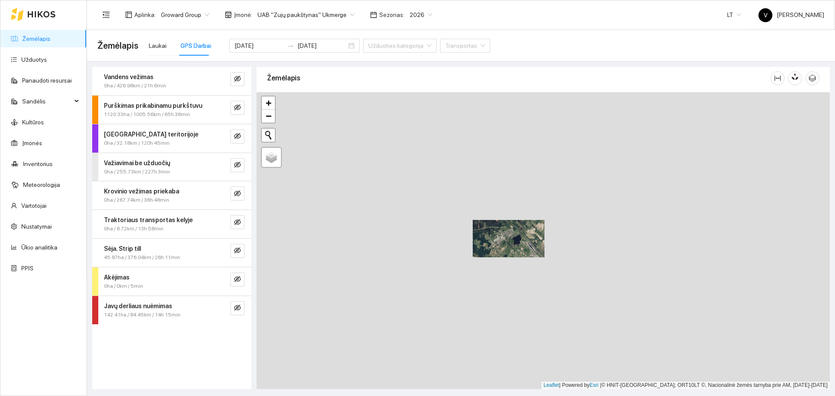
drag, startPoint x: 488, startPoint y: 199, endPoint x: 490, endPoint y: 287, distance: 87.4
click at [490, 243] on div at bounding box center [543, 240] width 573 height 297
click at [488, 243] on div at bounding box center [543, 240] width 573 height 297
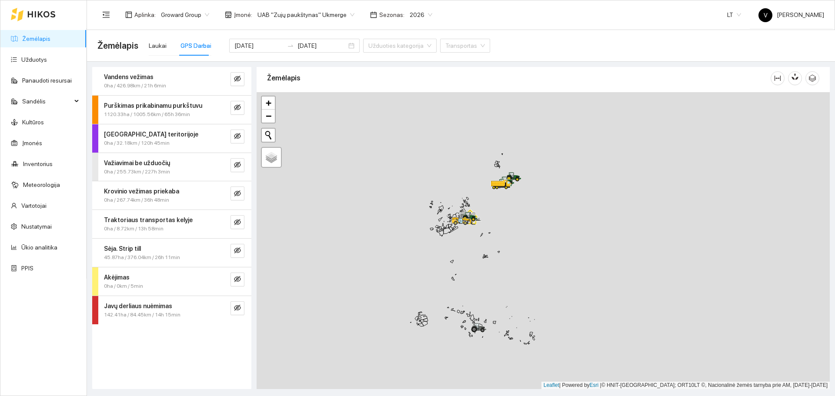
click at [475, 243] on div at bounding box center [543, 240] width 573 height 297
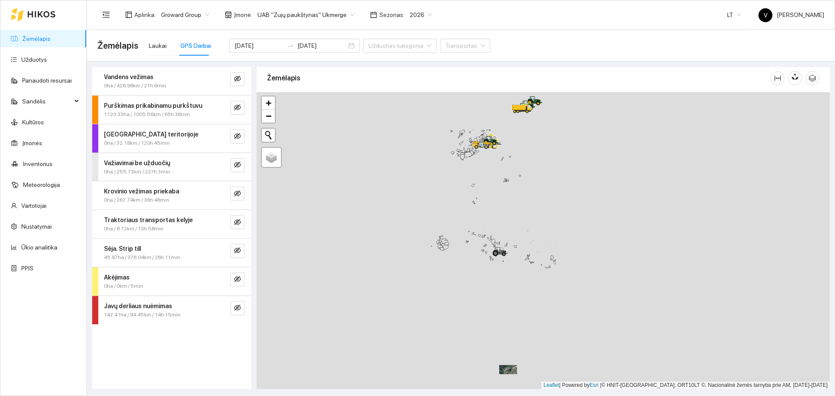
click at [514, 198] on div at bounding box center [543, 240] width 573 height 297
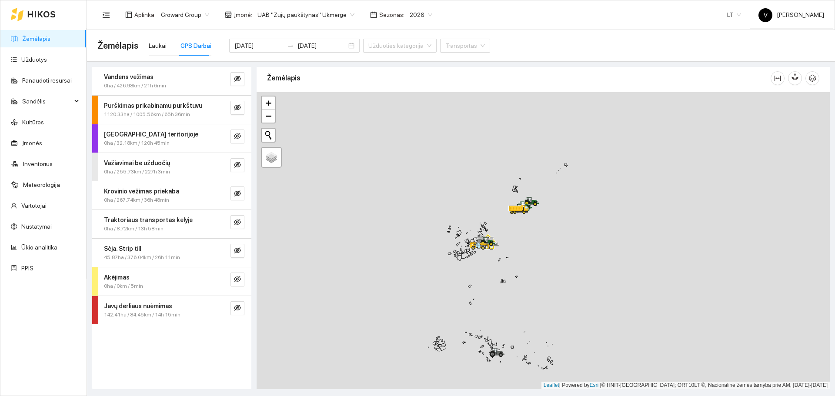
drag, startPoint x: 511, startPoint y: 216, endPoint x: 510, endPoint y: 315, distance: 99.1
click at [510, 243] on div at bounding box center [543, 240] width 573 height 297
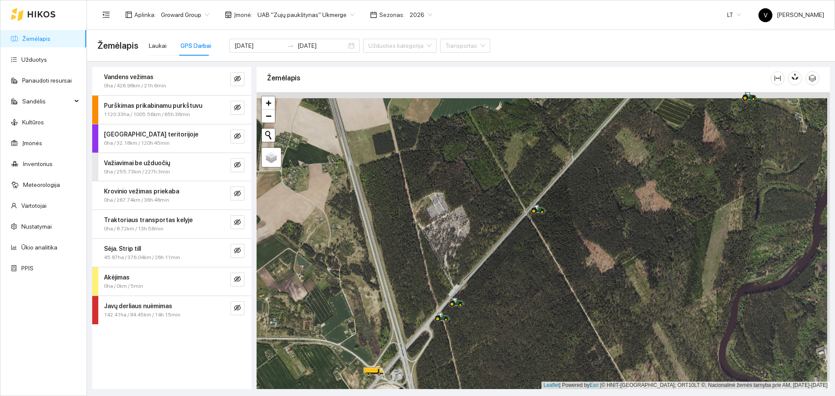
drag, startPoint x: 529, startPoint y: 240, endPoint x: 466, endPoint y: 352, distance: 128.3
click at [466, 243] on div at bounding box center [543, 240] width 573 height 297
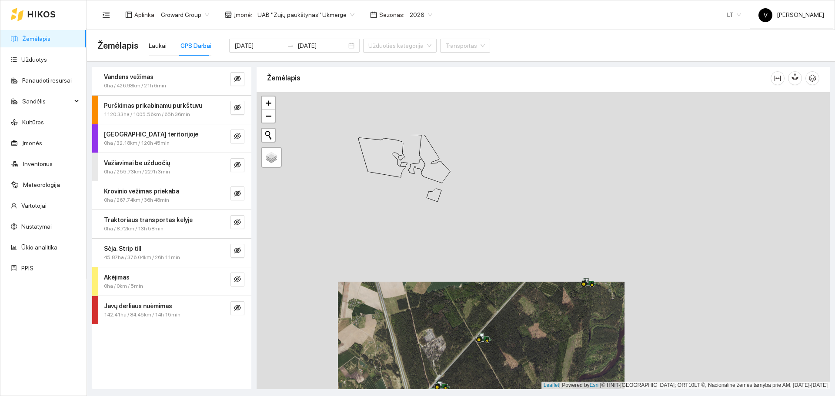
drag, startPoint x: 566, startPoint y: 289, endPoint x: 565, endPoint y: 295, distance: 6.2
click at [556, 243] on div at bounding box center [543, 240] width 573 height 297
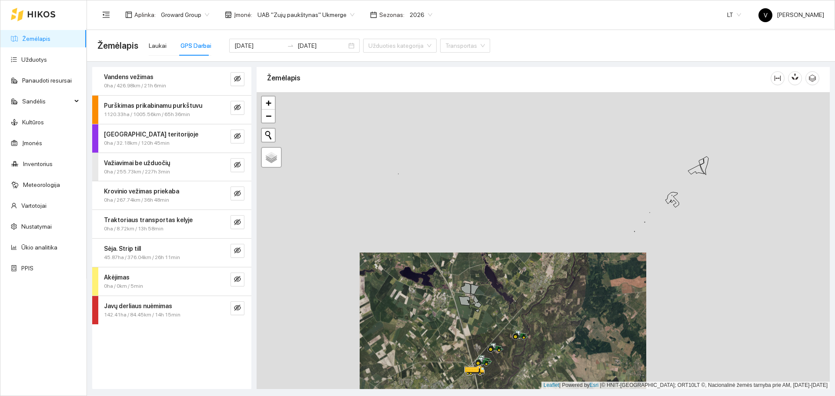
drag, startPoint x: 560, startPoint y: 222, endPoint x: 534, endPoint y: 302, distance: 83.9
click at [534, 243] on div at bounding box center [543, 240] width 573 height 297
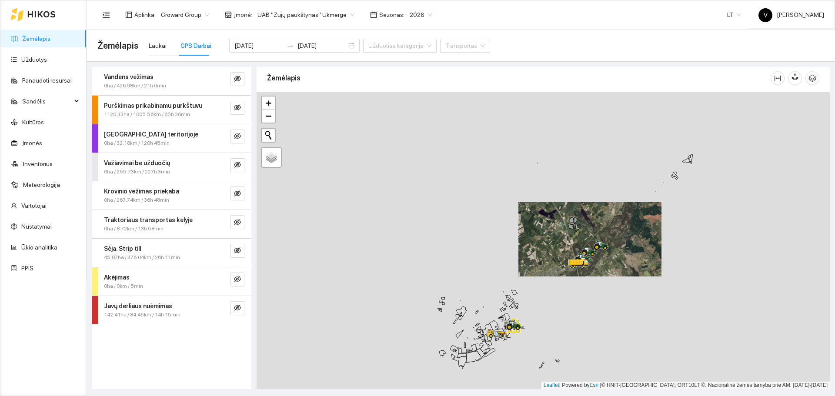
drag, startPoint x: 535, startPoint y: 355, endPoint x: 578, endPoint y: 223, distance: 138.2
click at [556, 224] on div at bounding box center [543, 240] width 573 height 297
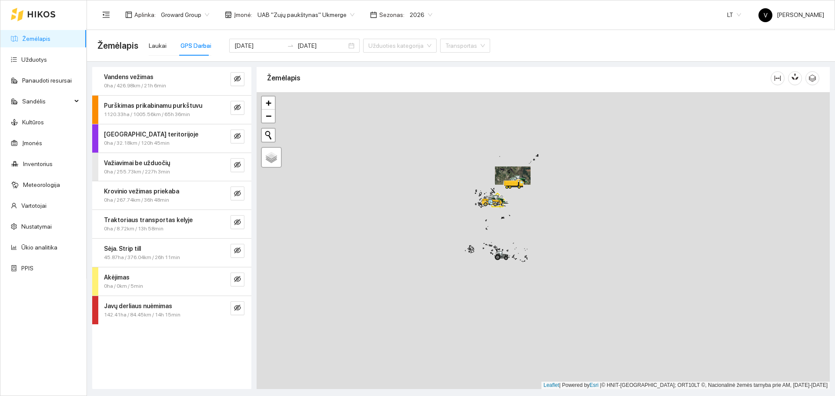
drag, startPoint x: 487, startPoint y: 344, endPoint x: 512, endPoint y: 239, distance: 107.5
click at [512, 239] on div at bounding box center [543, 240] width 573 height 297
drag, startPoint x: 459, startPoint y: 303, endPoint x: 465, endPoint y: 207, distance: 96.3
click at [465, 207] on div at bounding box center [543, 240] width 573 height 297
click at [23, 56] on link "Užduotys" at bounding box center [34, 59] width 26 height 7
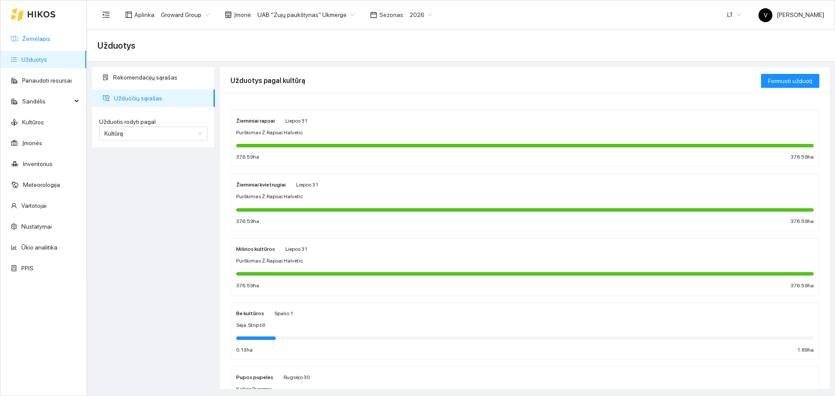
click at [38, 35] on link "Žemėlapis" at bounding box center [36, 38] width 28 height 7
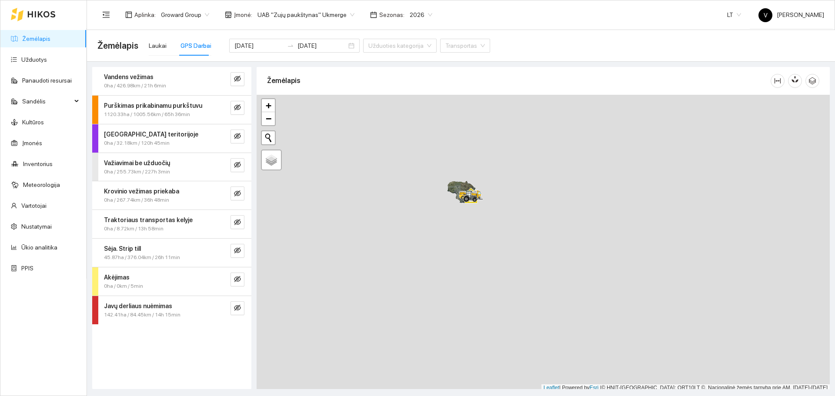
click at [22, 35] on link "Žemėlapis" at bounding box center [36, 38] width 28 height 7
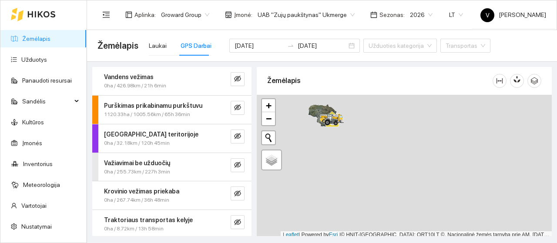
click at [342, 168] on div at bounding box center [404, 167] width 295 height 144
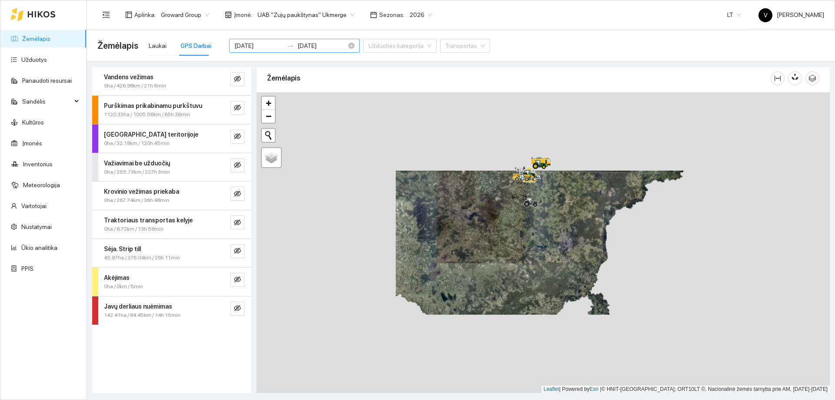
scroll to position [3, 0]
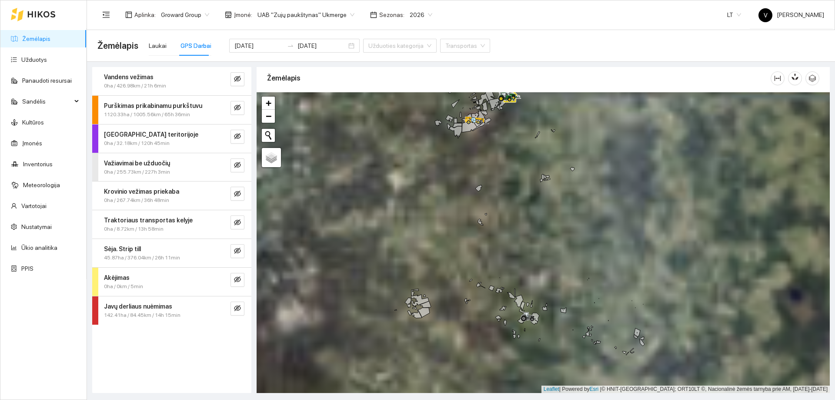
drag, startPoint x: 518, startPoint y: 223, endPoint x: 514, endPoint y: 144, distance: 78.8
click at [514, 144] on div at bounding box center [543, 242] width 573 height 300
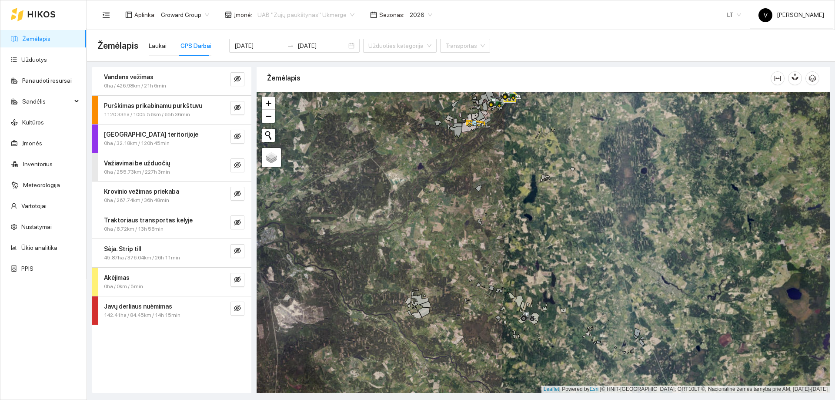
click at [344, 15] on span "UAB "Zujų paukštynas" Ukmerge" at bounding box center [305, 14] width 97 height 13
click at [322, 59] on div "ŽŪB "VG Ausieniškės " Vievis" at bounding box center [301, 60] width 95 height 10
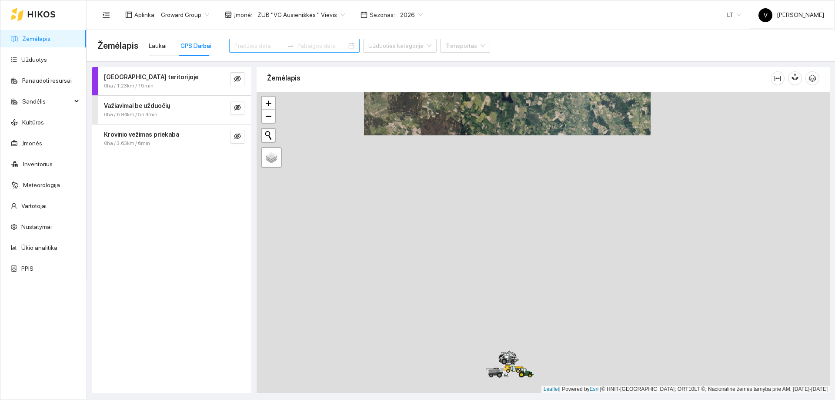
drag, startPoint x: 517, startPoint y: 237, endPoint x: 485, endPoint y: 115, distance: 125.7
click at [485, 115] on div at bounding box center [543, 242] width 573 height 300
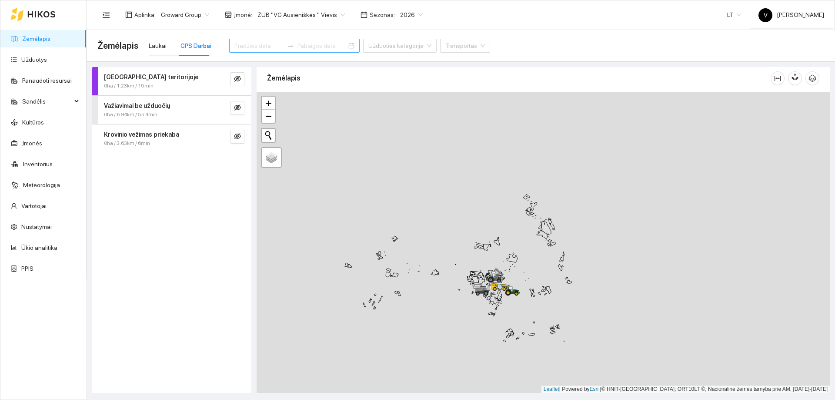
drag, startPoint x: 527, startPoint y: 272, endPoint x: 498, endPoint y: 163, distance: 112.8
click at [498, 163] on div at bounding box center [543, 242] width 573 height 300
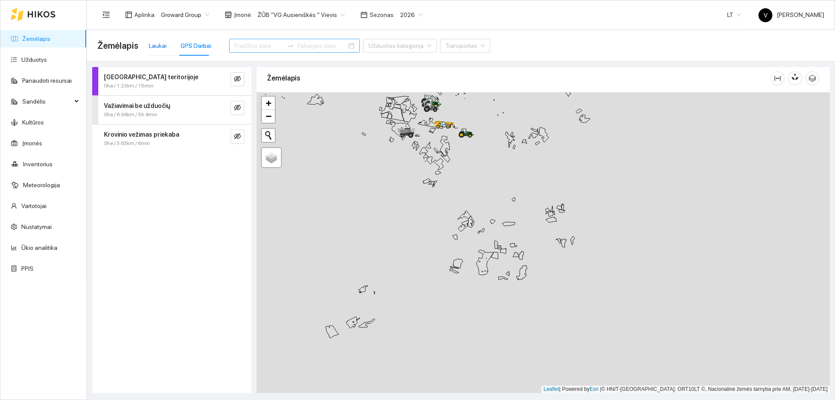
click at [155, 46] on div "Laukai" at bounding box center [158, 46] width 18 height 10
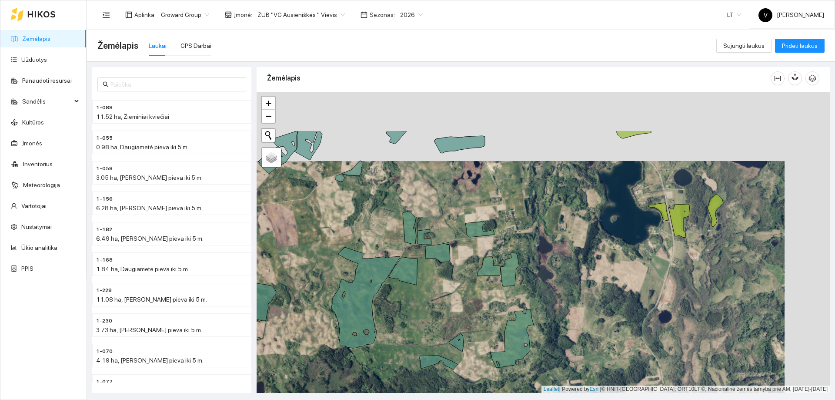
drag, startPoint x: 519, startPoint y: 235, endPoint x: 478, endPoint y: 297, distance: 74.2
click at [478, 243] on div at bounding box center [543, 242] width 573 height 300
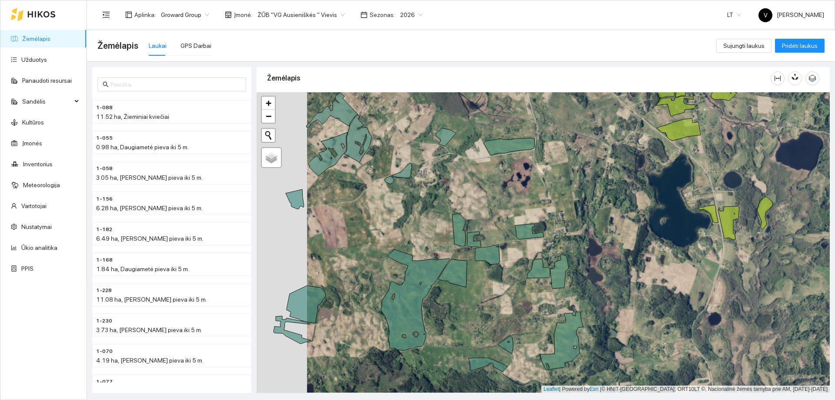
drag, startPoint x: 496, startPoint y: 292, endPoint x: 532, endPoint y: 291, distance: 35.7
click at [532, 243] on div at bounding box center [543, 242] width 573 height 300
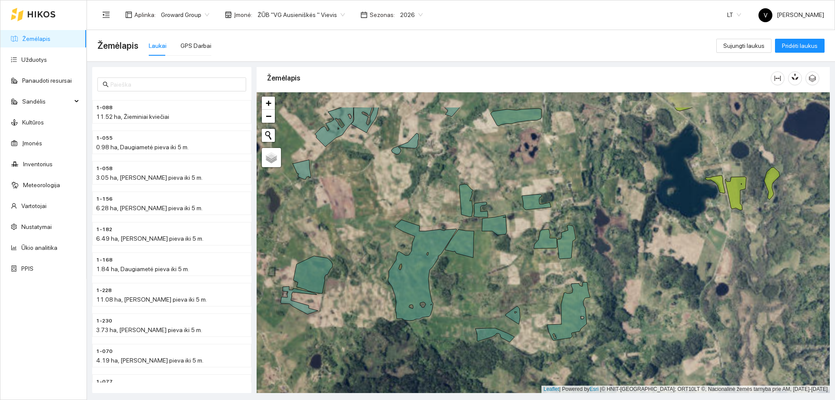
drag, startPoint x: 520, startPoint y: 297, endPoint x: 537, endPoint y: 347, distance: 53.5
click at [537, 243] on div at bounding box center [543, 242] width 573 height 300
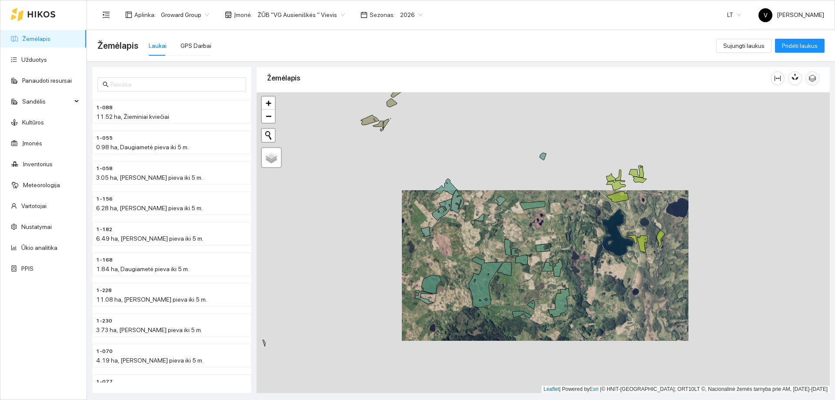
drag, startPoint x: 499, startPoint y: 297, endPoint x: 501, endPoint y: 330, distance: 32.2
click at [501, 243] on div at bounding box center [543, 242] width 573 height 300
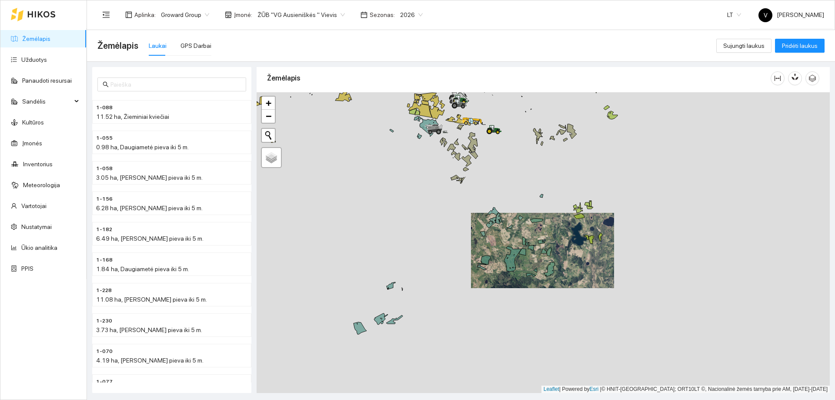
drag, startPoint x: 434, startPoint y: 346, endPoint x: 454, endPoint y: 277, distance: 71.9
click at [454, 243] on div at bounding box center [543, 242] width 573 height 300
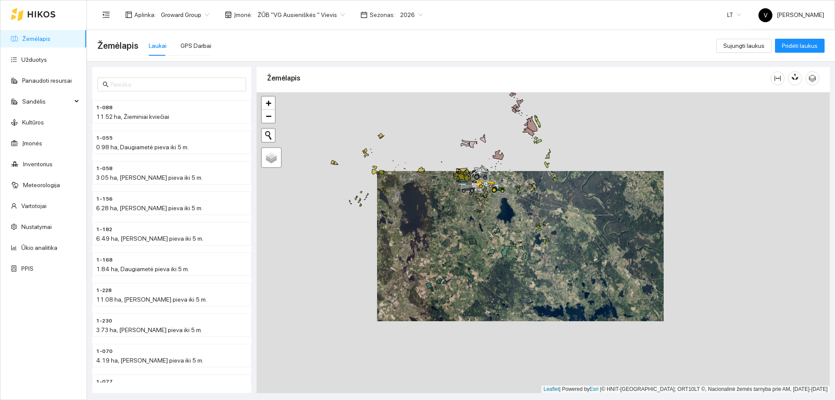
drag, startPoint x: 480, startPoint y: 231, endPoint x: 470, endPoint y: 289, distance: 58.6
click at [470, 243] on div at bounding box center [543, 242] width 573 height 300
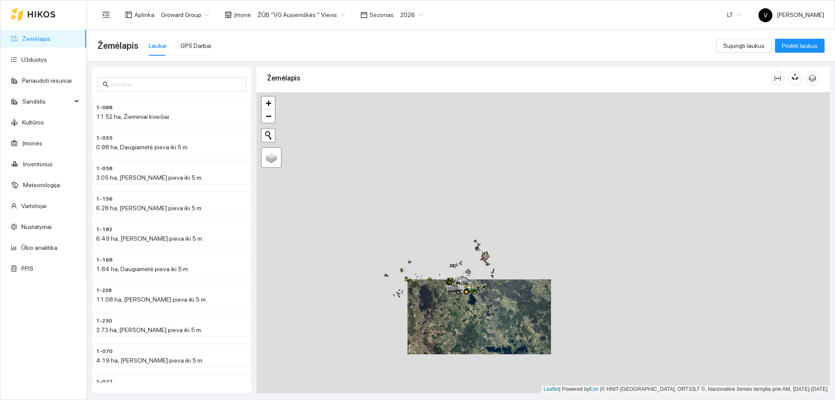
drag, startPoint x: 455, startPoint y: 270, endPoint x: 446, endPoint y: 311, distance: 42.3
click at [446, 243] on div at bounding box center [543, 242] width 573 height 300
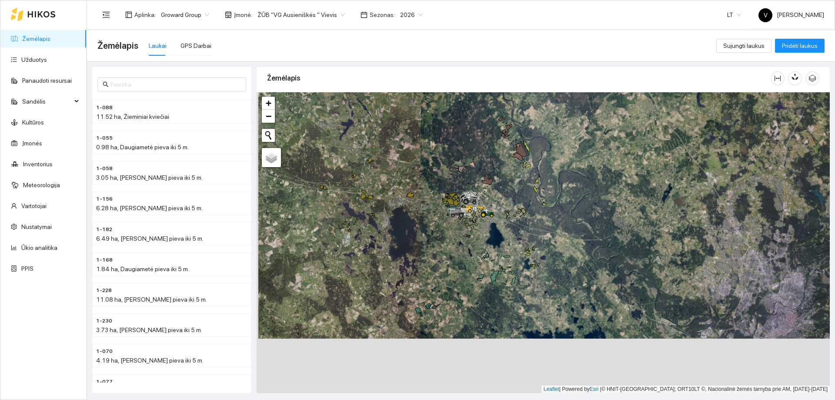
drag, startPoint x: 487, startPoint y: 338, endPoint x: 488, endPoint y: 284, distance: 54.4
click at [488, 243] on div at bounding box center [543, 242] width 573 height 300
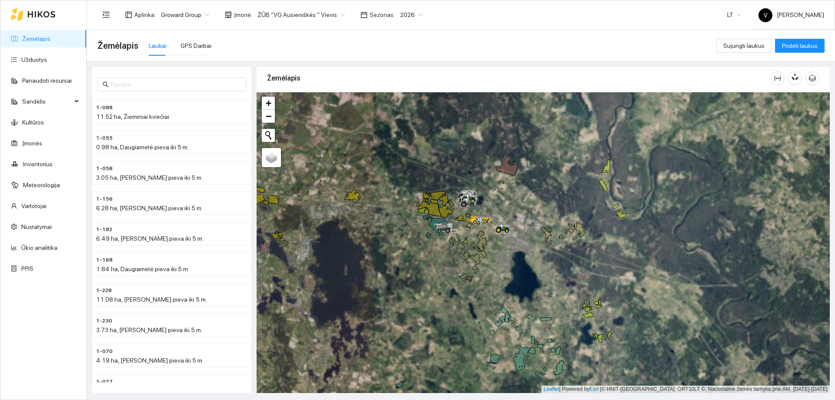
drag, startPoint x: 466, startPoint y: 225, endPoint x: 470, endPoint y: 261, distance: 36.3
click at [470, 243] on div at bounding box center [543, 242] width 573 height 300
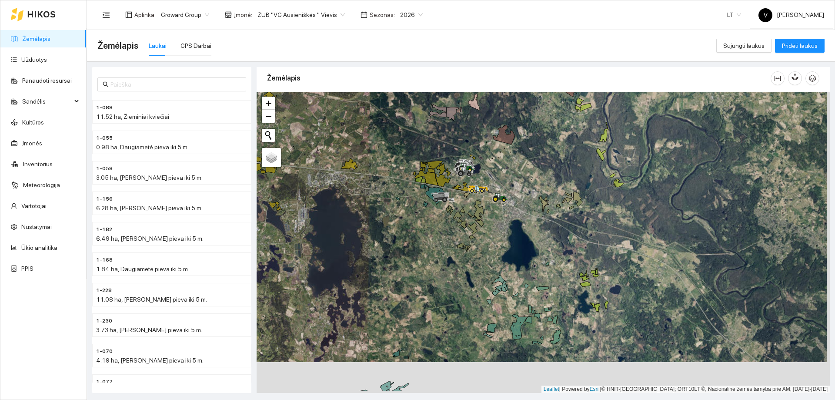
drag, startPoint x: 473, startPoint y: 292, endPoint x: 440, endPoint y: 220, distance: 78.6
click at [440, 220] on div at bounding box center [543, 242] width 573 height 300
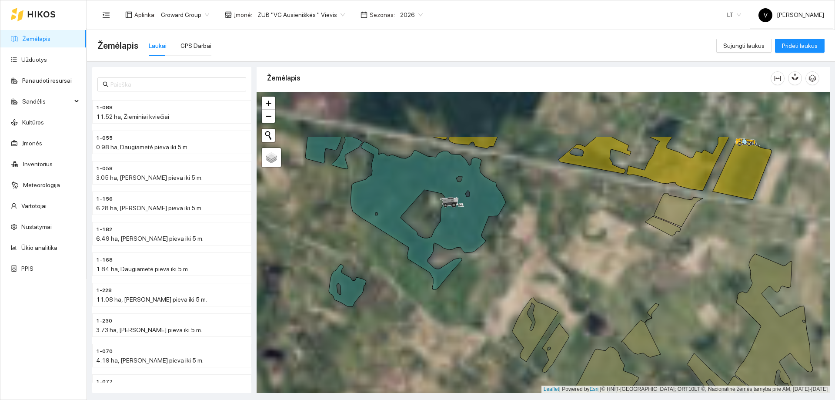
drag, startPoint x: 424, startPoint y: 197, endPoint x: 427, endPoint y: 225, distance: 27.9
click at [427, 225] on div at bounding box center [543, 242] width 573 height 300
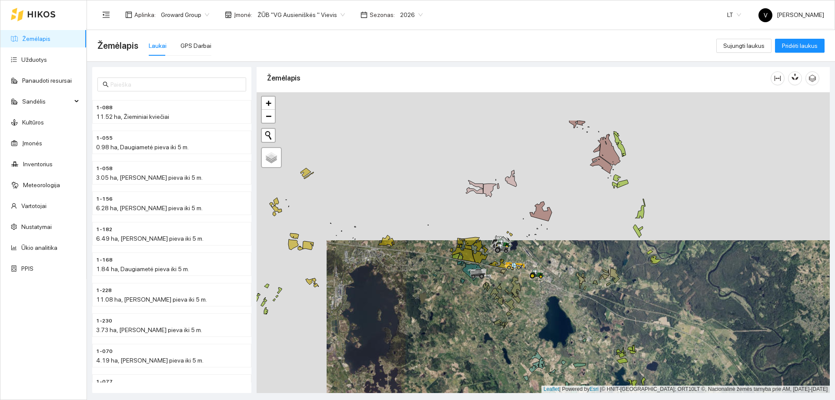
drag, startPoint x: 515, startPoint y: 308, endPoint x: 514, endPoint y: 319, distance: 10.5
click at [514, 243] on div at bounding box center [543, 242] width 573 height 300
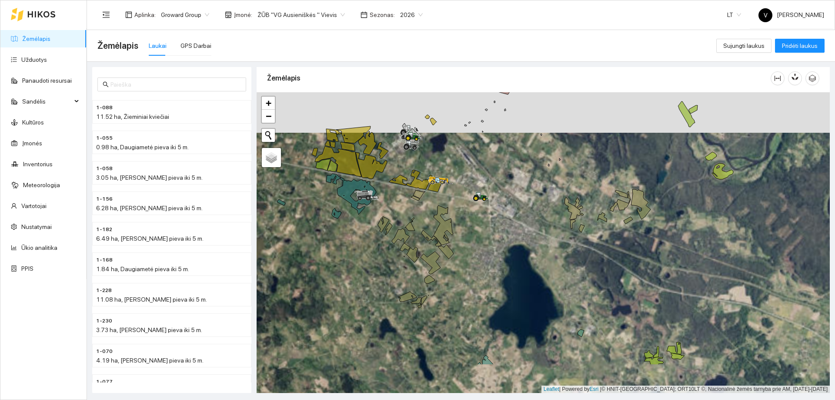
drag, startPoint x: 481, startPoint y: 283, endPoint x: 481, endPoint y: 233, distance: 50.0
click at [481, 233] on div at bounding box center [543, 242] width 573 height 300
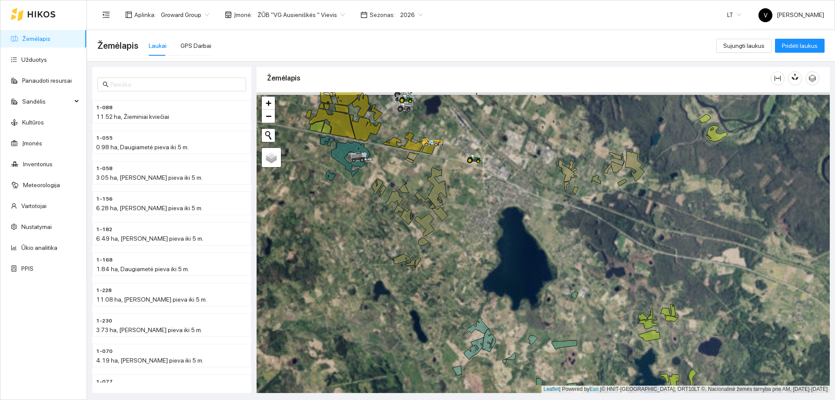
drag, startPoint x: 532, startPoint y: 282, endPoint x: 527, endPoint y: 247, distance: 35.6
click at [527, 243] on div at bounding box center [543, 242] width 573 height 300
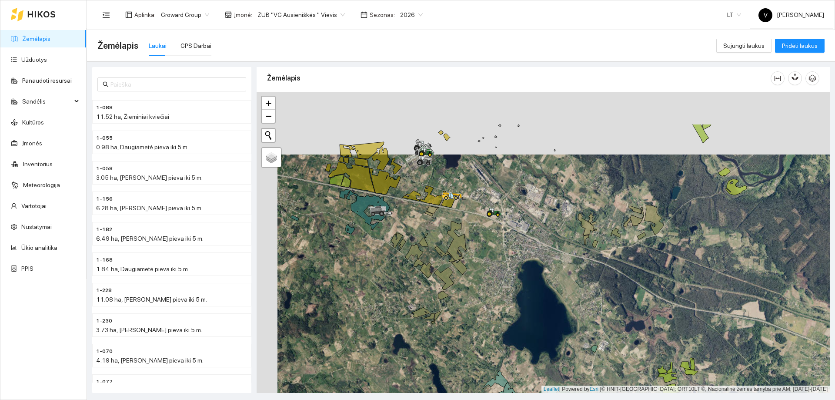
drag, startPoint x: 463, startPoint y: 204, endPoint x: 484, endPoint y: 268, distance: 67.8
click at [484, 243] on div at bounding box center [543, 242] width 573 height 300
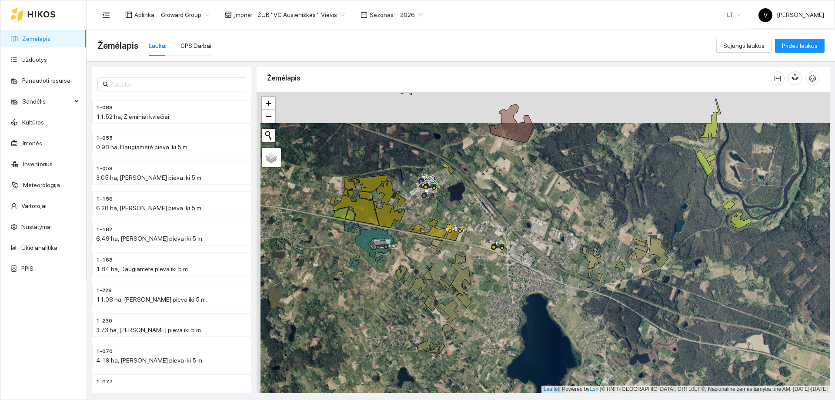
drag, startPoint x: 524, startPoint y: 273, endPoint x: 555, endPoint y: 325, distance: 61.2
click at [555, 243] on div at bounding box center [543, 242] width 573 height 300
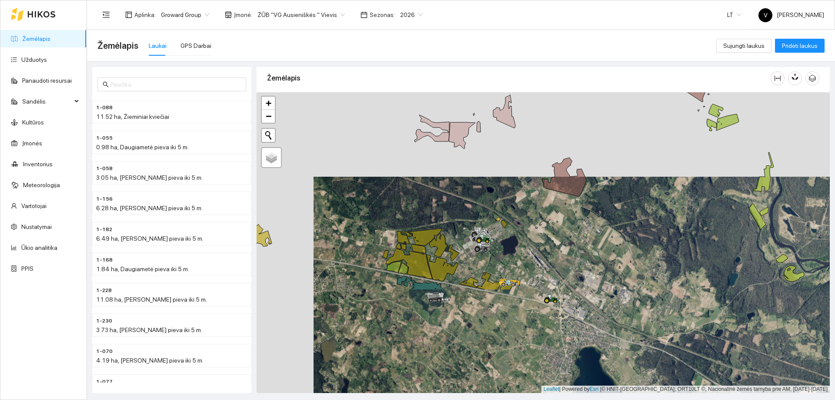
drag, startPoint x: 537, startPoint y: 326, endPoint x: 561, endPoint y: 179, distance: 149.3
click at [556, 179] on div at bounding box center [543, 242] width 573 height 300
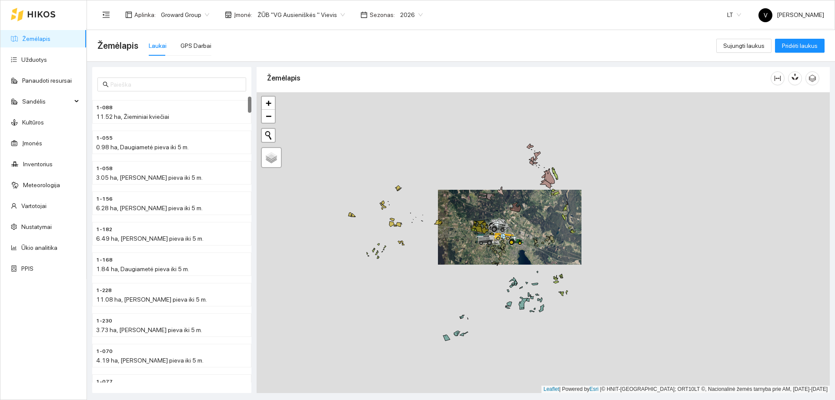
drag, startPoint x: 387, startPoint y: 272, endPoint x: 391, endPoint y: 245, distance: 27.6
click at [391, 243] on div at bounding box center [543, 242] width 573 height 300
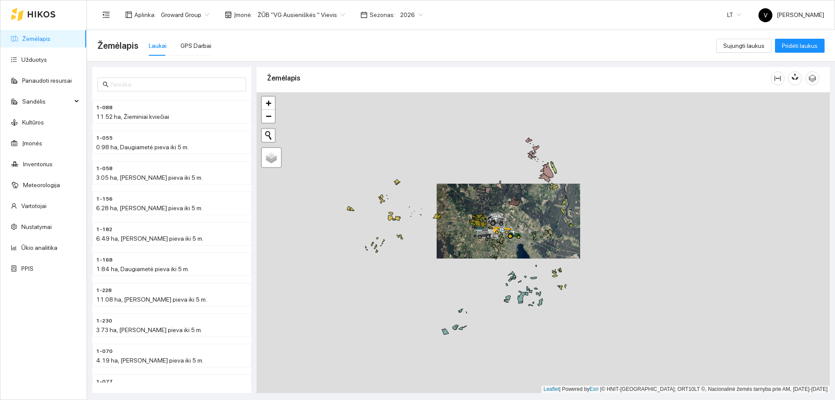
drag, startPoint x: 447, startPoint y: 260, endPoint x: 448, endPoint y: 254, distance: 6.1
click at [448, 243] on div at bounding box center [543, 242] width 573 height 300
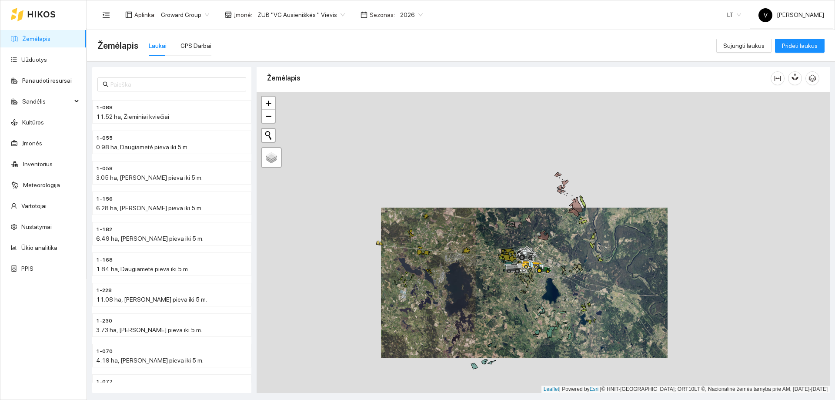
drag, startPoint x: 433, startPoint y: 243, endPoint x: 470, endPoint y: 283, distance: 54.2
click at [470, 243] on div at bounding box center [543, 242] width 573 height 300
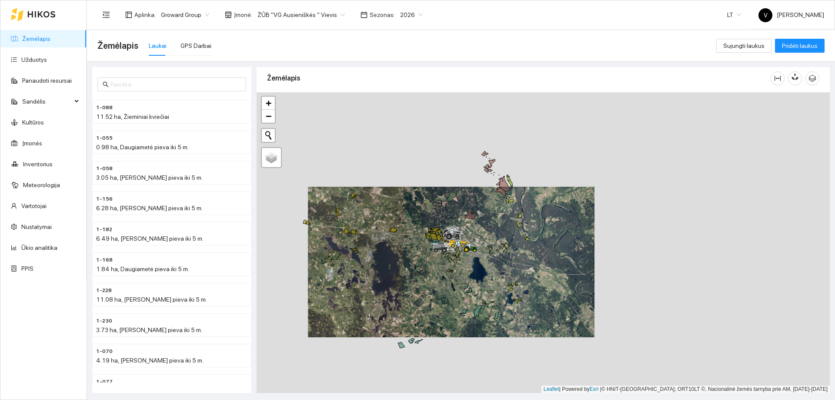
drag, startPoint x: 470, startPoint y: 283, endPoint x: 397, endPoint y: 263, distance: 76.0
click at [397, 243] on div at bounding box center [543, 242] width 573 height 300
